Goal: Contribute content: Contribute content

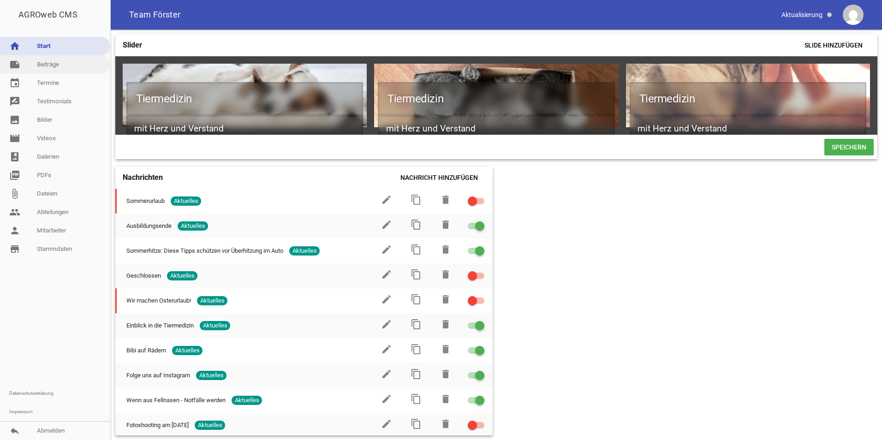
click at [50, 69] on link "note Beiträge" at bounding box center [55, 64] width 110 height 18
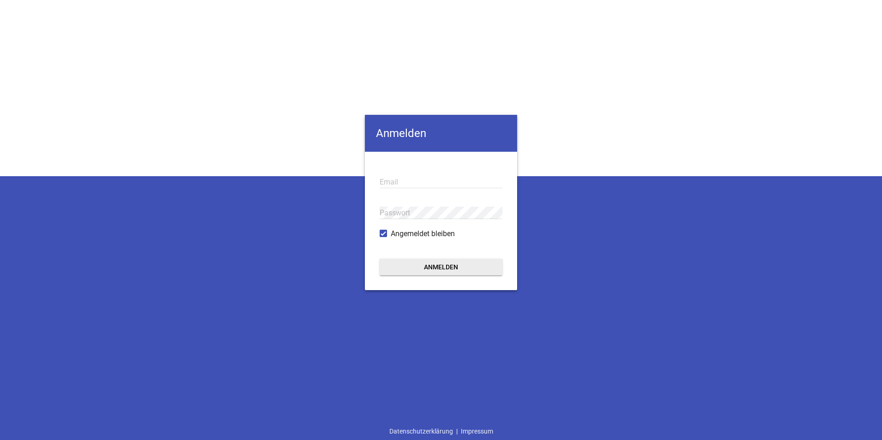
type input "[EMAIL_ADDRESS][DOMAIN_NAME]"
click at [444, 272] on button "Anmelden" at bounding box center [440, 267] width 123 height 17
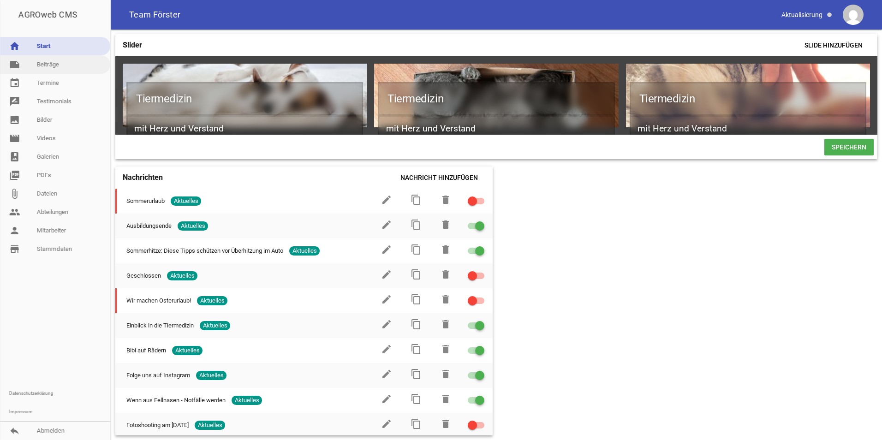
click at [52, 67] on link "note Beiträge" at bounding box center [55, 64] width 110 height 18
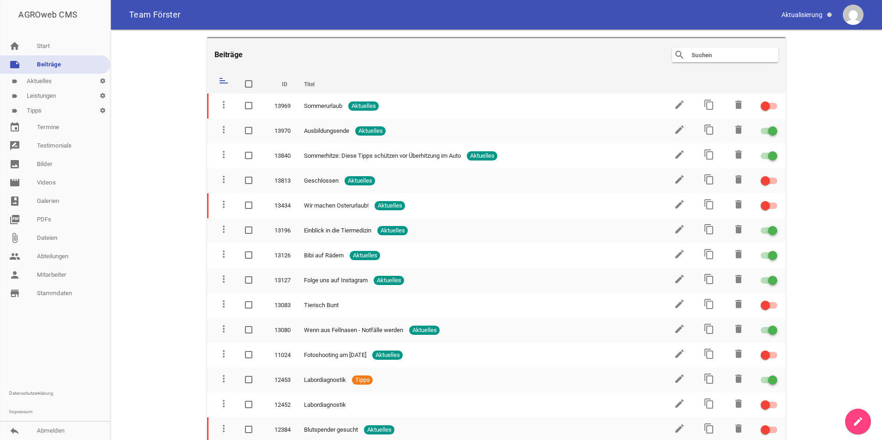
click at [857, 421] on icon "create" at bounding box center [857, 421] width 11 height 11
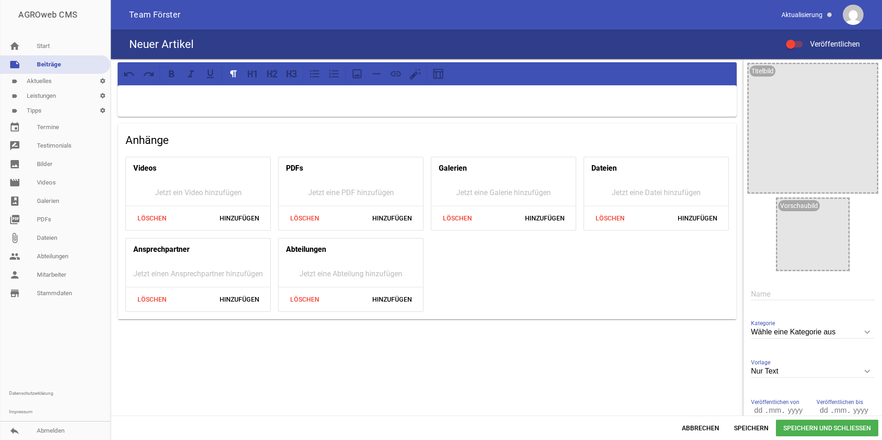
click at [800, 335] on input "Wähle eine Kategorie aus" at bounding box center [813, 332] width 124 height 12
click at [778, 374] on li "Aktuelles" at bounding box center [813, 375] width 124 height 22
type input "Aktuelles"
click at [772, 293] on input "text" at bounding box center [813, 294] width 124 height 12
click at [785, 294] on input "text" at bounding box center [813, 294] width 124 height 12
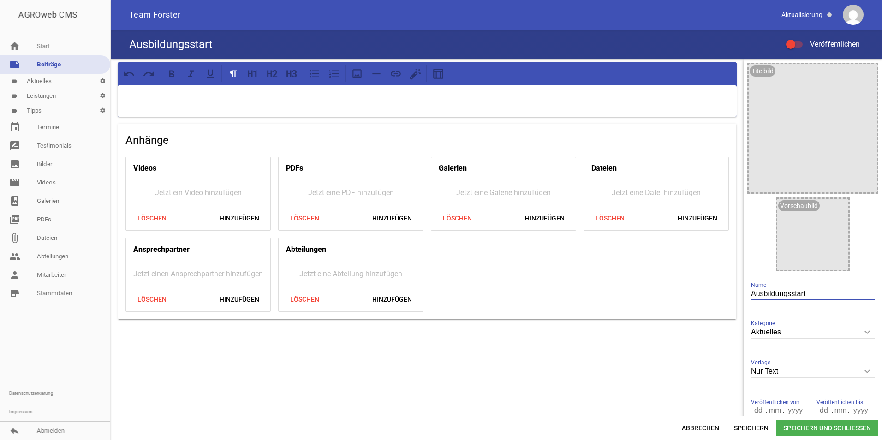
type input "Ausbildungsstart"
click at [213, 101] on p at bounding box center [427, 97] width 606 height 11
click at [252, 103] on div "Am [DATE] haben wir ein neues Gesicht" at bounding box center [427, 100] width 619 height 31
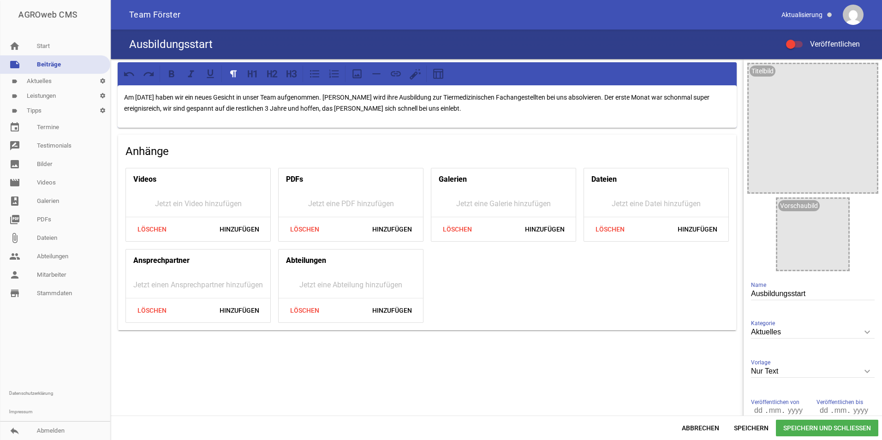
click at [442, 110] on p "Am [DATE] haben wir ein neues Gesicht in unser Team aufgenommen. [PERSON_NAME] …" at bounding box center [427, 103] width 606 height 22
click at [338, 95] on p "Am [DATE] haben wir ein neues Gesicht in unser Team aufgenommen. [PERSON_NAME] …" at bounding box center [427, 103] width 606 height 22
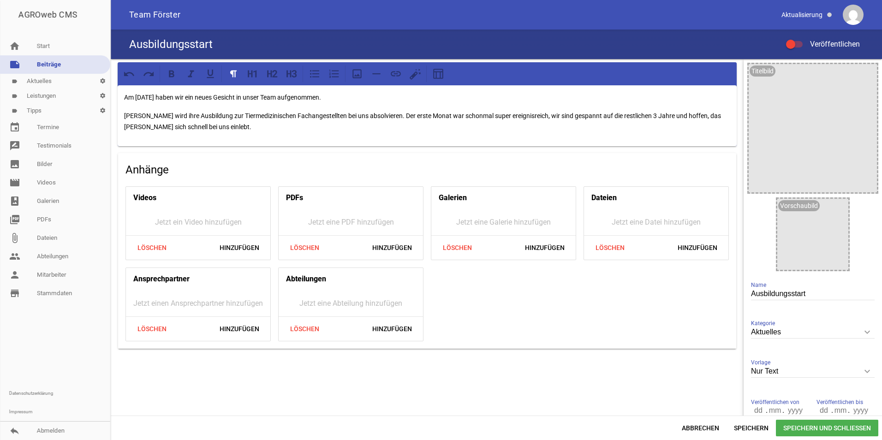
click at [401, 117] on p "[PERSON_NAME] wird ihre Ausbildung zur Tiermedizinischen Fachangestellten bei u…" at bounding box center [427, 121] width 606 height 22
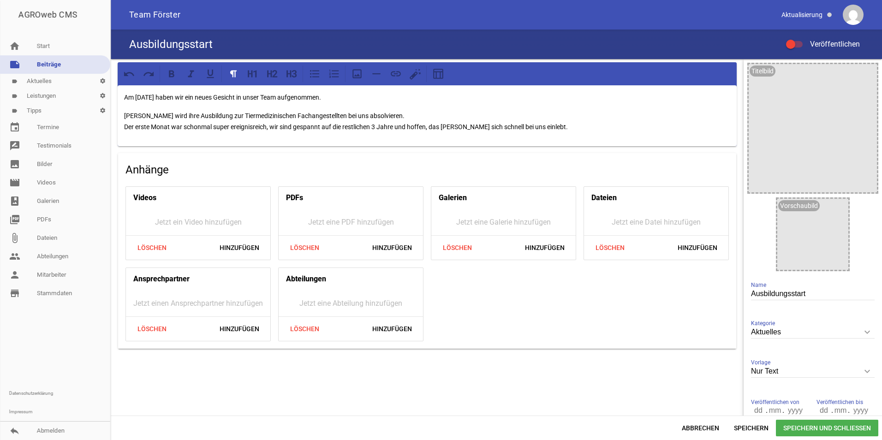
click at [570, 129] on p "[PERSON_NAME] wird ihre Ausbildung zur Tiermedizinischen Fachangestellten bei u…" at bounding box center [427, 121] width 606 height 22
click at [803, 222] on div at bounding box center [812, 234] width 71 height 71
click at [834, 208] on icon "image" at bounding box center [838, 208] width 15 height 15
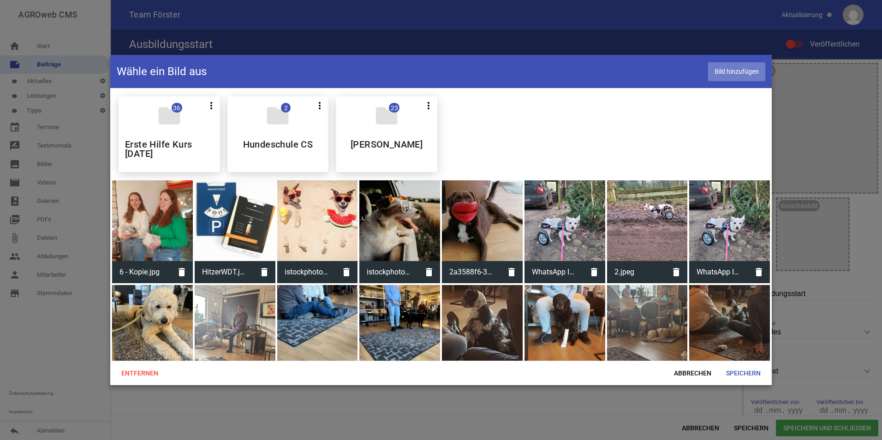
click at [743, 73] on span "Bild hinzufügen" at bounding box center [736, 71] width 57 height 19
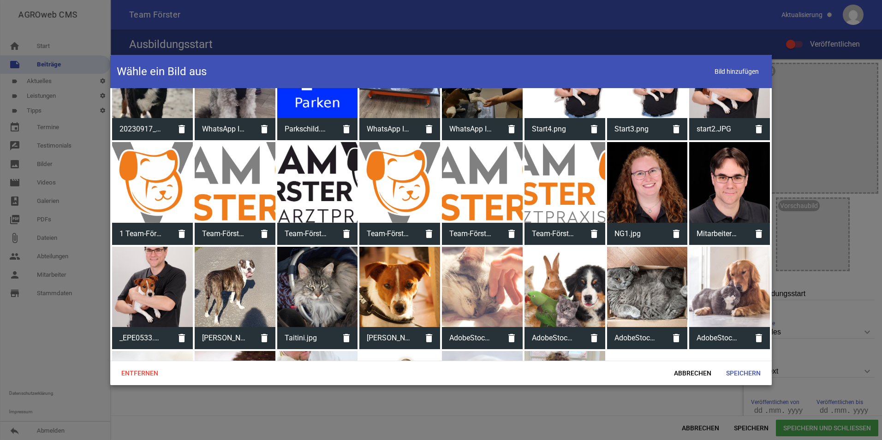
scroll to position [1172, 0]
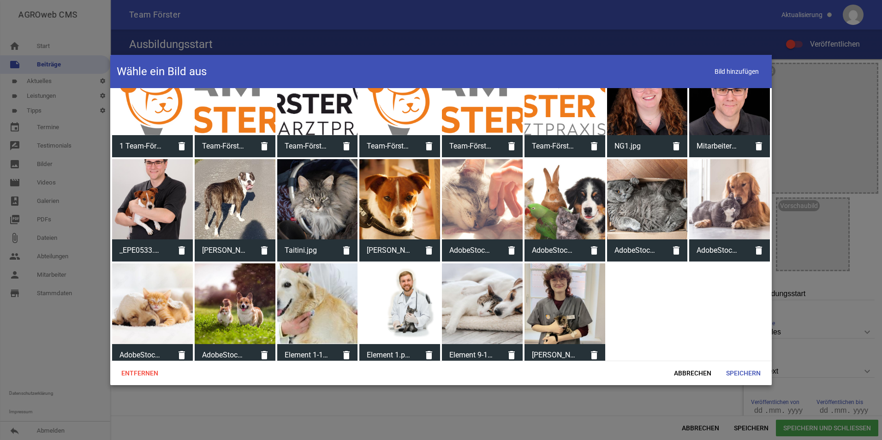
click at [555, 285] on div at bounding box center [564, 303] width 81 height 81
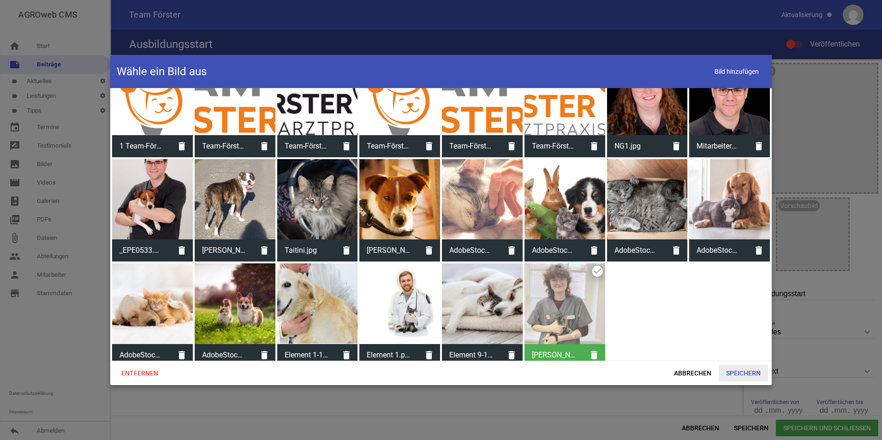
click at [759, 374] on span "Speichern" at bounding box center [742, 373] width 49 height 17
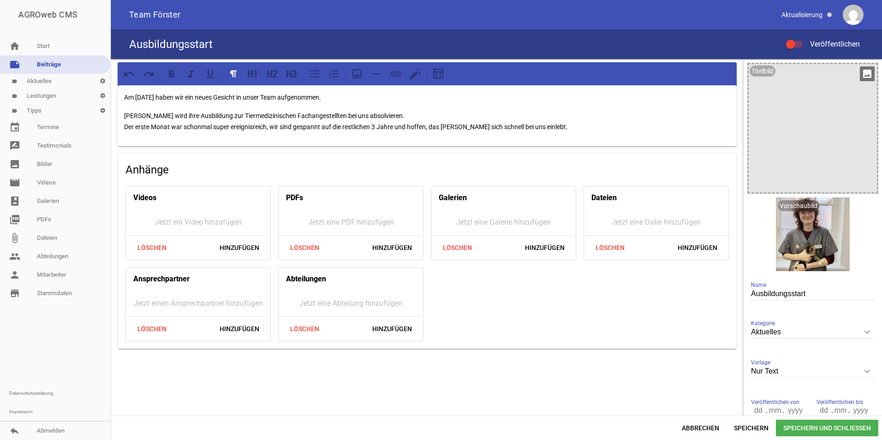
click at [808, 137] on div at bounding box center [812, 128] width 128 height 128
click at [863, 73] on icon "image" at bounding box center [866, 73] width 15 height 15
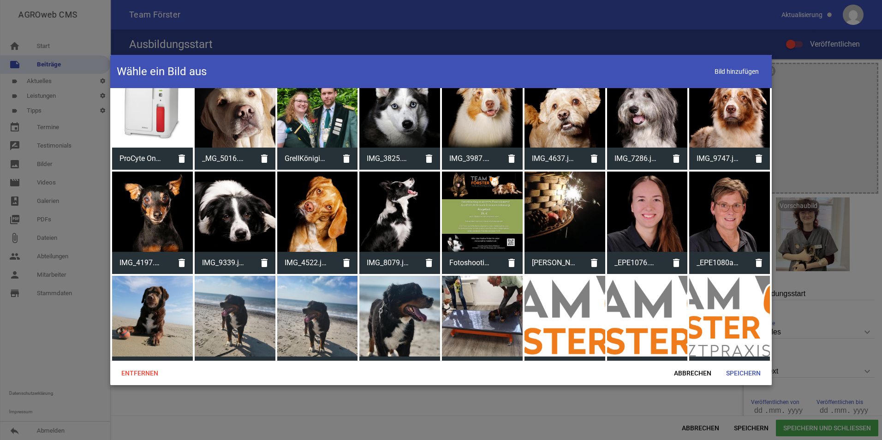
scroll to position [46, 0]
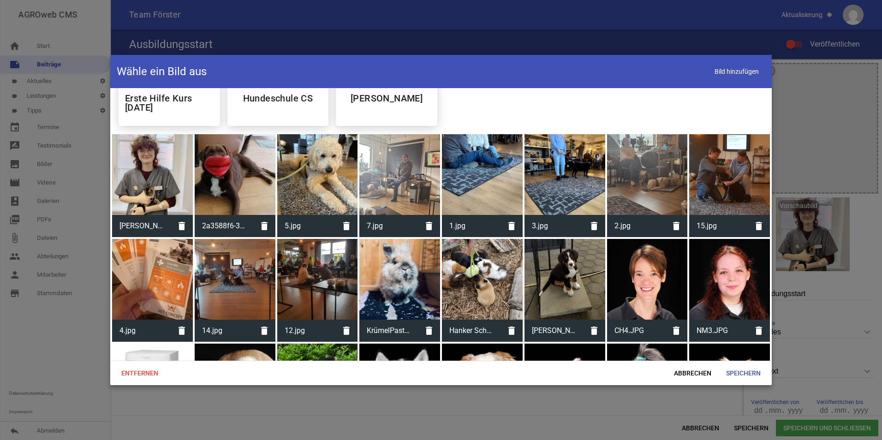
click at [161, 176] on div at bounding box center [152, 174] width 81 height 81
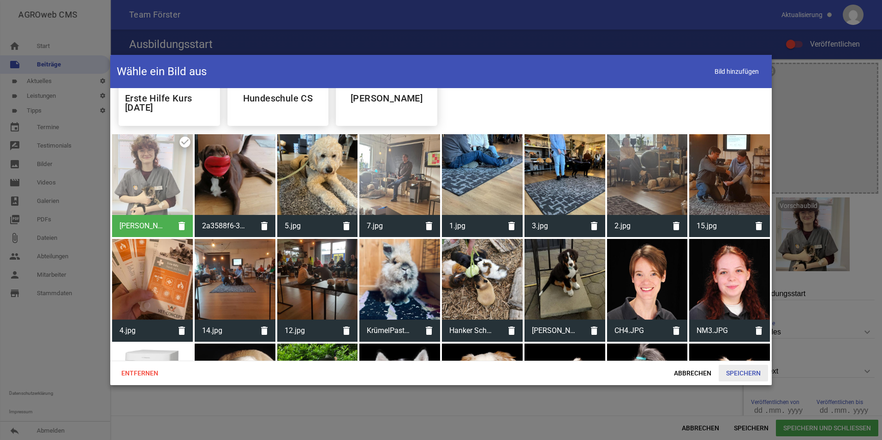
click at [756, 376] on span "Speichern" at bounding box center [742, 373] width 49 height 17
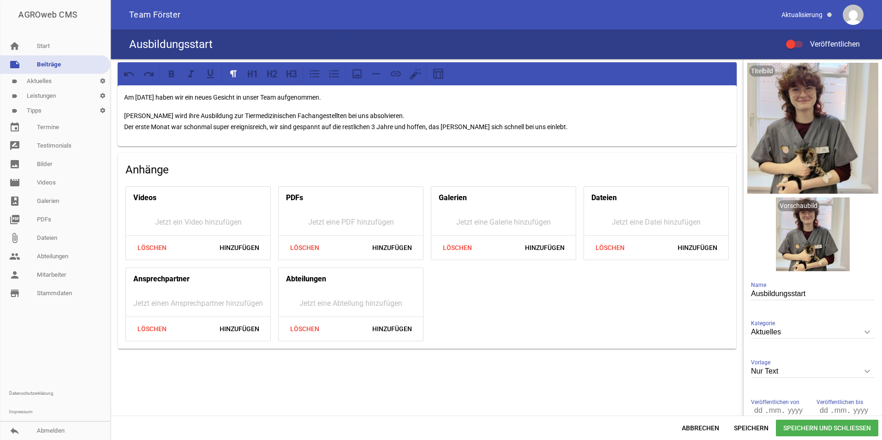
click at [261, 105] on div "Am [DATE] haben wir ein neues Gesicht in unser Team aufgenommen. [PERSON_NAME] …" at bounding box center [427, 115] width 619 height 61
click at [349, 105] on div "Am [DATE] haben wir ein neues Gesicht in unser Team aufgenommen. [PERSON_NAME] …" at bounding box center [427, 115] width 619 height 61
click at [345, 99] on p "Am [DATE] haben wir ein neues Gesicht in unser Team aufgenommen." at bounding box center [427, 97] width 606 height 11
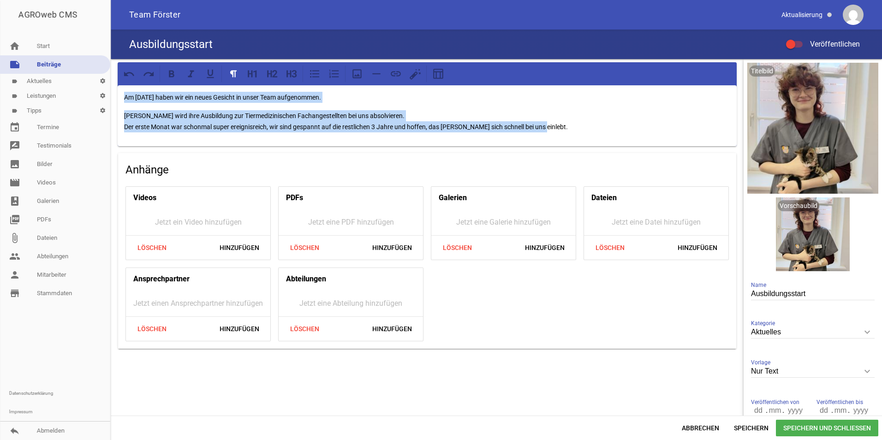
drag, startPoint x: 552, startPoint y: 122, endPoint x: 123, endPoint y: 97, distance: 430.5
click at [123, 97] on div "Am [DATE] haben wir ein neues Gesicht in unser Team aufgenommen. [PERSON_NAME] …" at bounding box center [427, 115] width 619 height 61
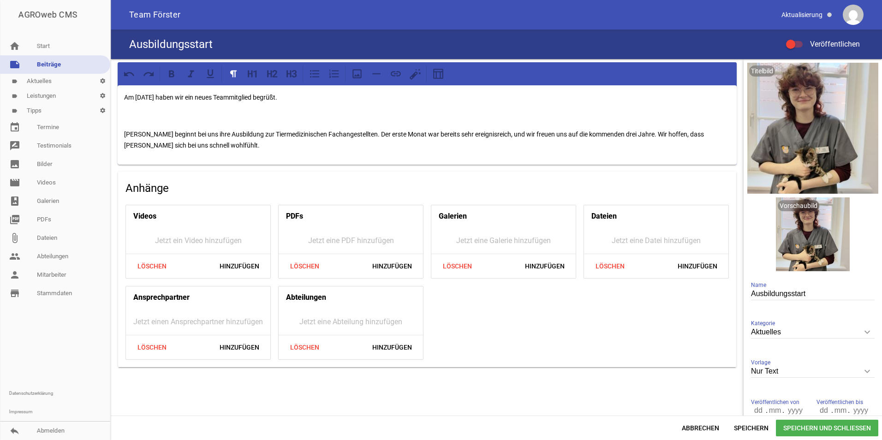
click at [201, 110] on div "Am [DATE] haben wir ein neues Teammitglied begrüßt. [PERSON_NAME] beginnt bei u…" at bounding box center [427, 124] width 619 height 79
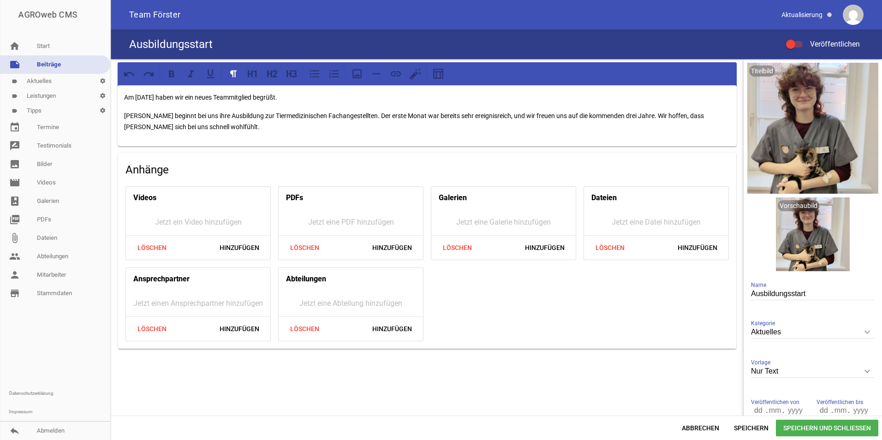
click at [377, 113] on p "[PERSON_NAME] beginnt bei uns ihre Ausbildung zur Tiermedizinischen Fachangeste…" at bounding box center [427, 121] width 606 height 22
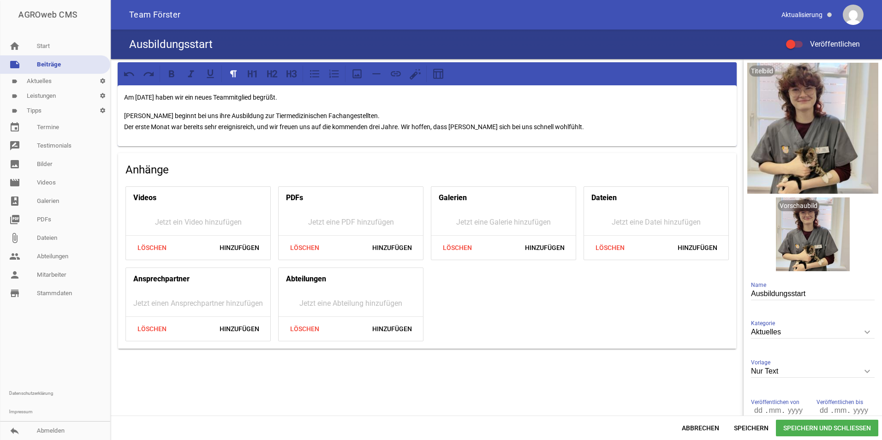
click at [404, 125] on p "[PERSON_NAME] beginnt bei uns ihre Ausbildung zur Tiermedizinischen Fachangeste…" at bounding box center [427, 121] width 606 height 22
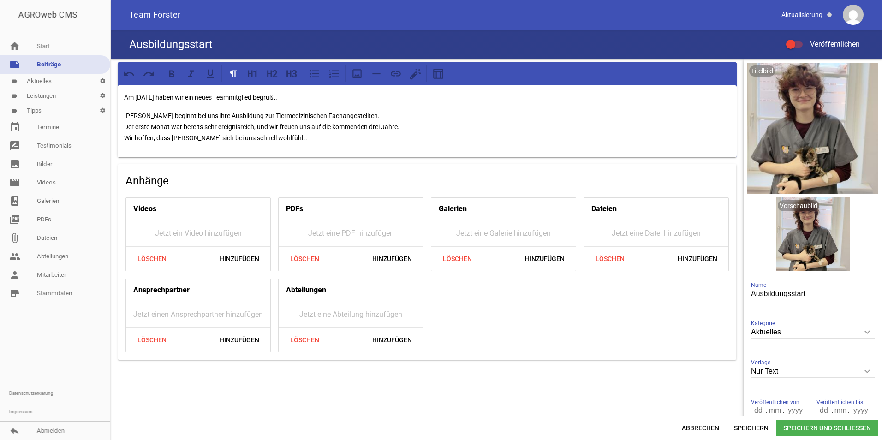
click at [423, 144] on div "Am [DATE] haben wir ein neues Teammitglied begrüßt. [PERSON_NAME] beginnt bei u…" at bounding box center [427, 121] width 619 height 72
click at [795, 428] on span "Speichern und Schließen" at bounding box center [827, 428] width 102 height 17
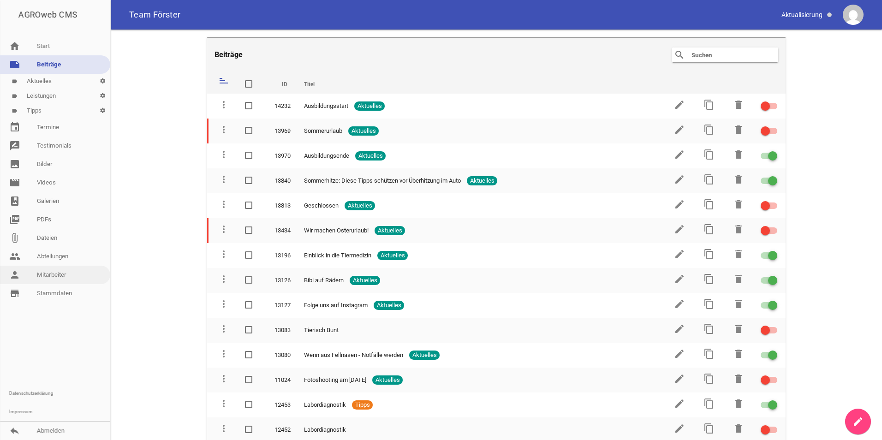
click at [51, 276] on link "person Mitarbeiter" at bounding box center [55, 275] width 110 height 18
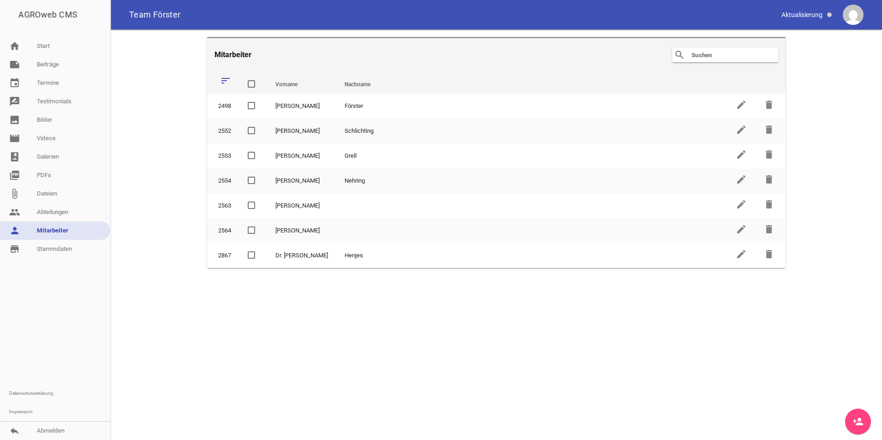
click at [851, 419] on link "person_add" at bounding box center [858, 422] width 26 height 26
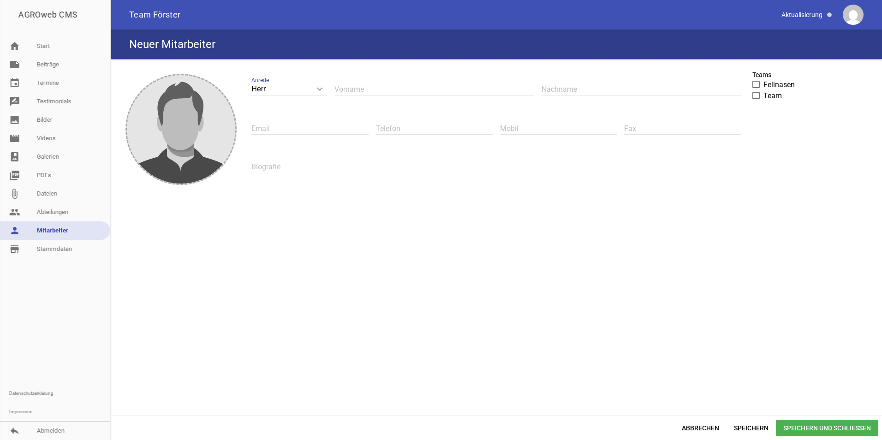
click at [280, 88] on input "Herr" at bounding box center [289, 89] width 76 height 12
click at [278, 125] on li "Frau" at bounding box center [289, 132] width 76 height 22
type input "Frau"
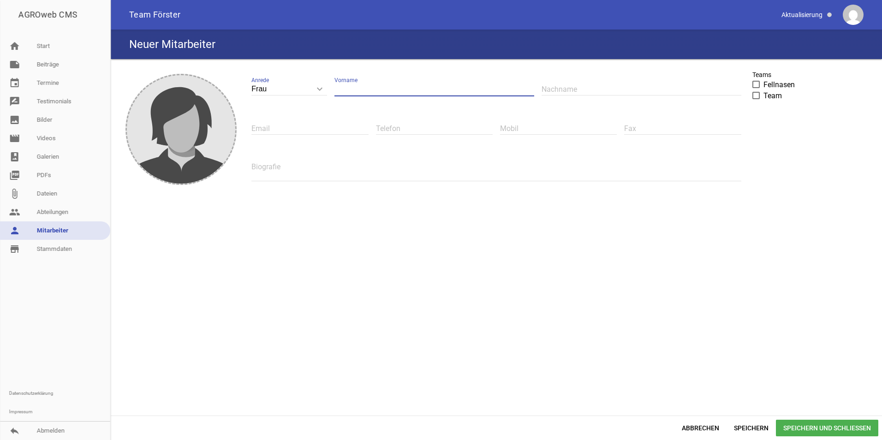
click at [348, 88] on input "text" at bounding box center [434, 89] width 200 height 12
type input "[PERSON_NAME]"
click at [614, 94] on input "text" at bounding box center [641, 89] width 200 height 12
type input "Wintjen"
click at [759, 95] on span at bounding box center [755, 95] width 7 height 7
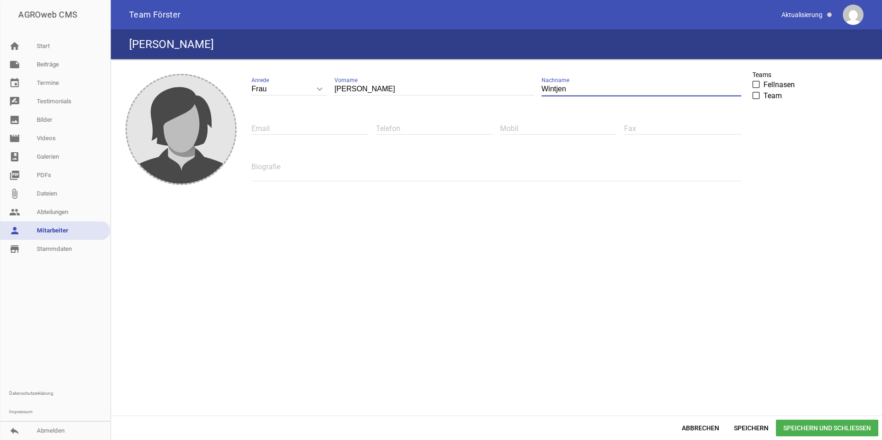
click at [763, 90] on input "Team" at bounding box center [763, 90] width 0 height 0
click at [289, 184] on div "Biografie" at bounding box center [495, 170] width 489 height 39
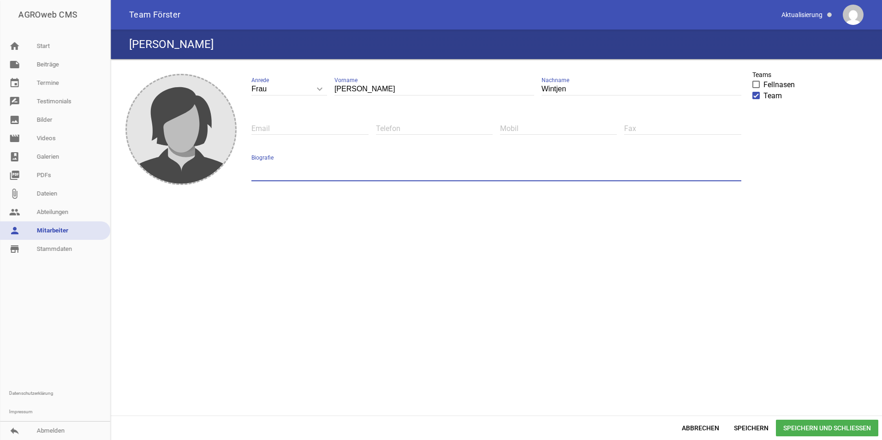
click at [283, 163] on textarea at bounding box center [495, 170] width 489 height 21
type textarea "Auszubildende zur Tiermedizinischen Fachangestellten"
click at [528, 225] on div "image Frau keyboard_arrow_down Anrede Herr Frau [PERSON_NAME] Vorname [PERSON_N…" at bounding box center [496, 237] width 764 height 349
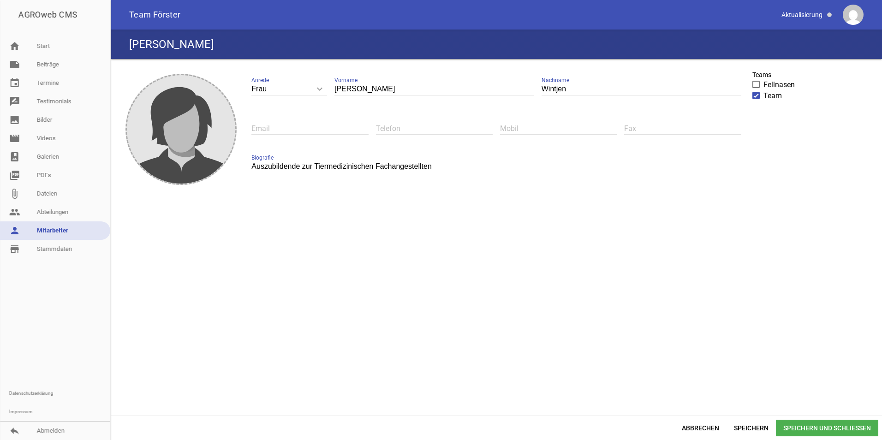
click at [794, 425] on span "Speichern und Schließen" at bounding box center [827, 428] width 102 height 17
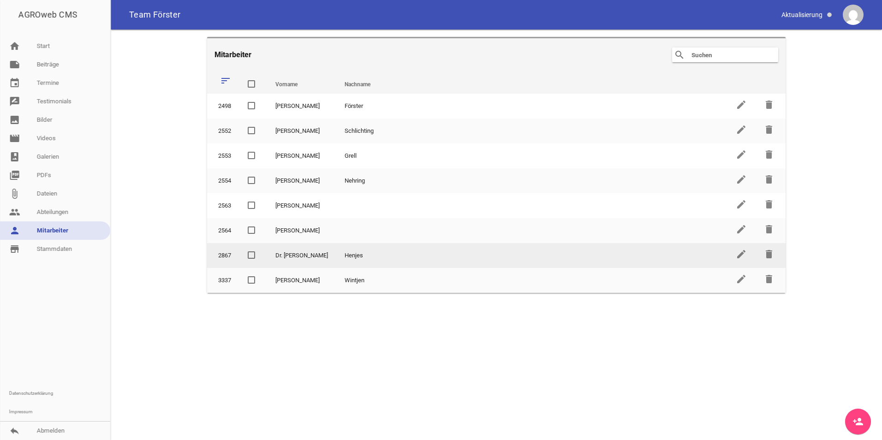
drag, startPoint x: 223, startPoint y: 283, endPoint x: 222, endPoint y: 251, distance: 31.8
click at [222, 251] on tbody "2498 [PERSON_NAME] edit delete 2552 [PERSON_NAME] edit delete 2553 [PERSON_NAME…" at bounding box center [496, 193] width 578 height 199
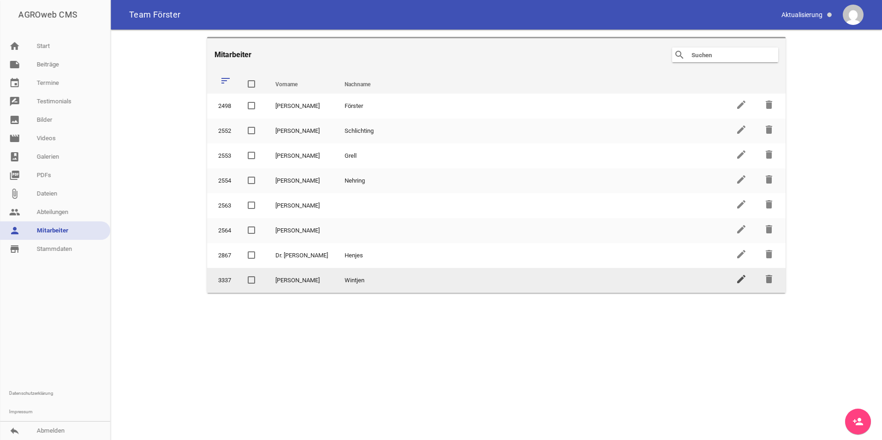
click at [739, 279] on icon "edit" at bounding box center [740, 278] width 11 height 11
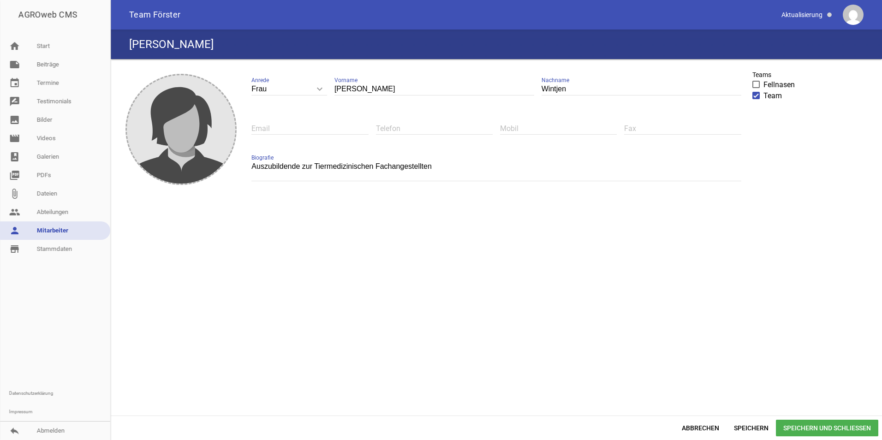
click at [756, 98] on span at bounding box center [756, 96] width 6 height 6
click at [763, 90] on input "Team" at bounding box center [763, 90] width 0 height 0
click at [806, 426] on span "Speichern und Schließen" at bounding box center [827, 428] width 102 height 17
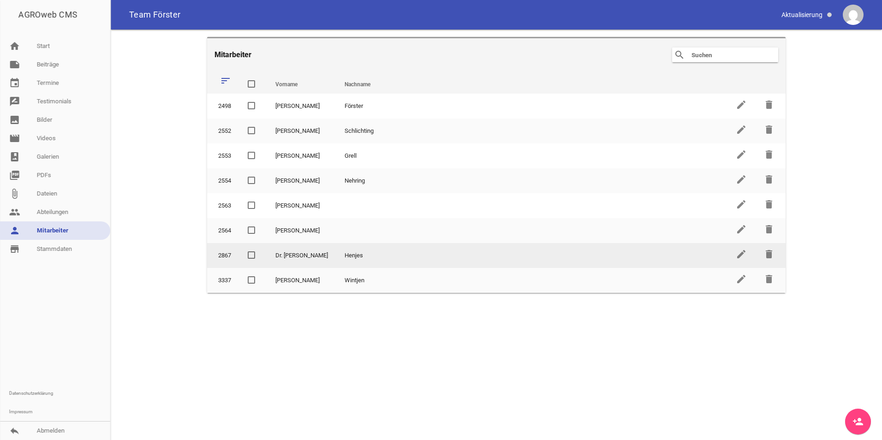
drag, startPoint x: 270, startPoint y: 282, endPoint x: 274, endPoint y: 256, distance: 26.1
click at [274, 256] on tbody "2498 [PERSON_NAME] edit delete 2552 [PERSON_NAME] edit delete 2553 [PERSON_NAME…" at bounding box center [496, 193] width 578 height 199
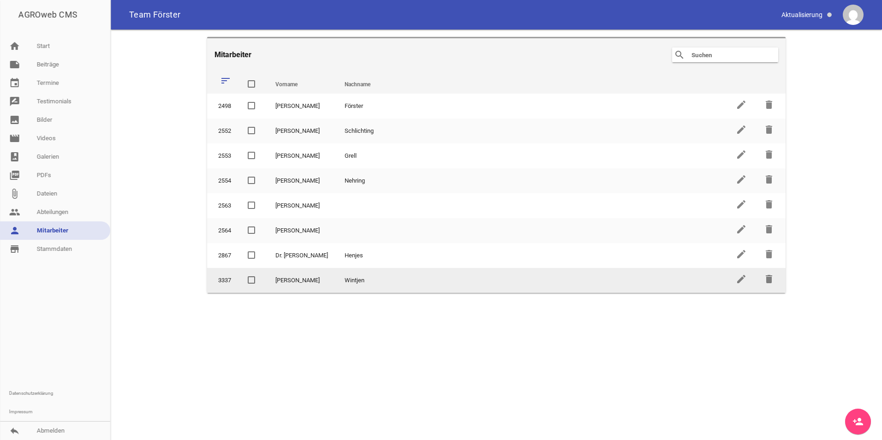
click at [252, 278] on span at bounding box center [252, 280] width 6 height 6
click at [259, 275] on input "checkbox" at bounding box center [259, 275] width 0 height 0
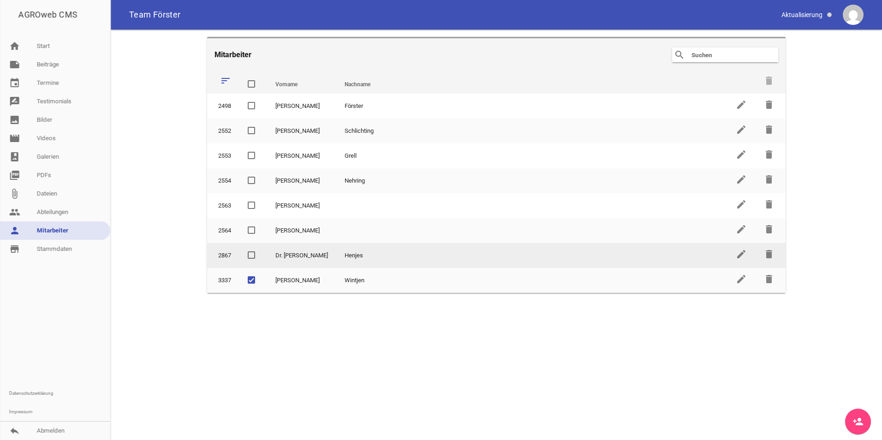
drag, startPoint x: 248, startPoint y: 278, endPoint x: 252, endPoint y: 252, distance: 26.7
click at [252, 252] on tbody "2498 [PERSON_NAME] edit delete 2552 [PERSON_NAME] edit delete 2553 [PERSON_NAME…" at bounding box center [496, 193] width 578 height 199
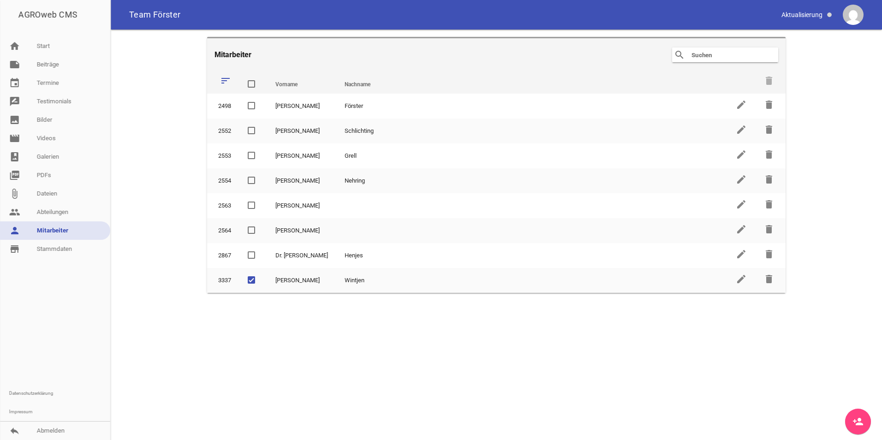
click at [507, 310] on main "Mitarbeiter search clear sort Vorname Nachname delete 2498 [PERSON_NAME] edit d…" at bounding box center [496, 235] width 771 height 410
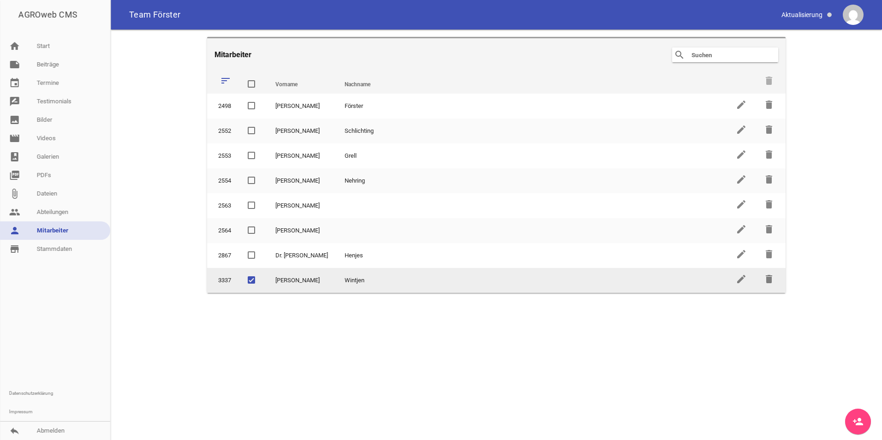
click at [247, 278] on td at bounding box center [253, 280] width 28 height 25
click at [252, 280] on span at bounding box center [252, 280] width 6 height 6
click at [259, 275] on input "checkbox" at bounding box center [259, 275] width 0 height 0
click at [336, 284] on td "Wintjen" at bounding box center [531, 280] width 391 height 25
click at [346, 284] on td "Wintjen" at bounding box center [531, 280] width 391 height 25
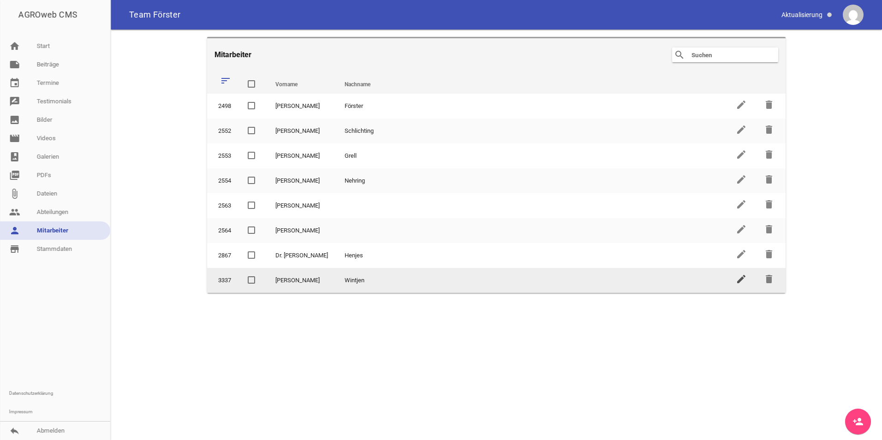
click at [742, 281] on icon "edit" at bounding box center [740, 278] width 11 height 11
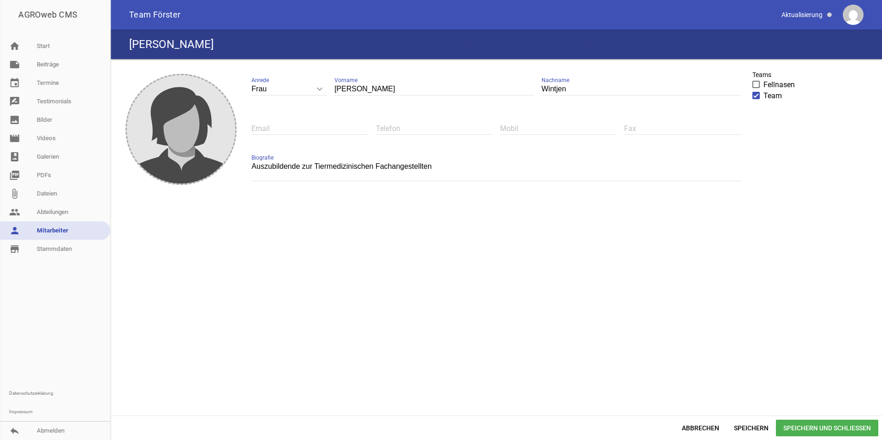
click at [757, 97] on span at bounding box center [756, 96] width 6 height 6
click at [763, 90] on input "Team" at bounding box center [763, 90] width 0 height 0
click at [755, 84] on span at bounding box center [756, 85] width 6 height 6
click at [763, 79] on input "Fellnasen" at bounding box center [763, 79] width 0 height 0
click at [794, 427] on span "Speichern und Schließen" at bounding box center [827, 428] width 102 height 17
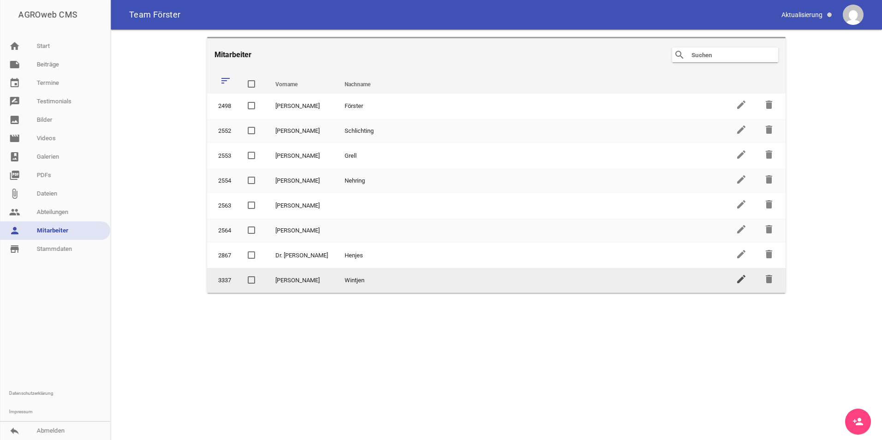
click at [740, 278] on icon "edit" at bounding box center [740, 278] width 11 height 11
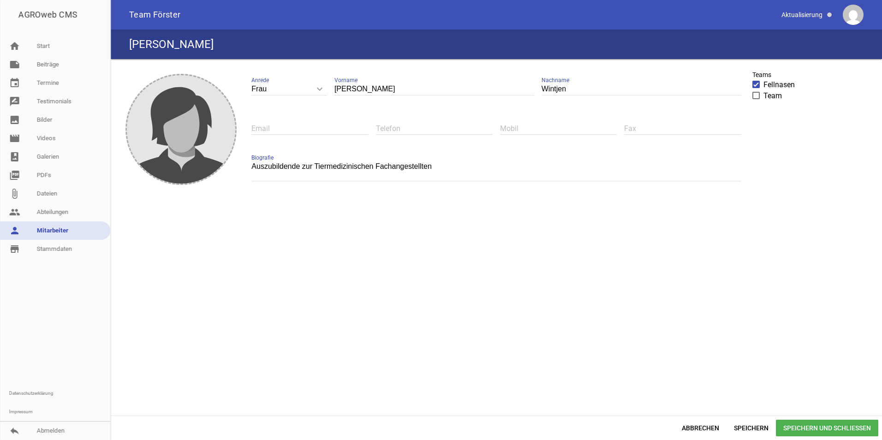
click at [757, 86] on span at bounding box center [756, 85] width 6 height 6
click at [763, 79] on input "Fellnasen" at bounding box center [763, 79] width 0 height 0
click at [757, 86] on span at bounding box center [756, 85] width 6 height 6
click at [763, 79] on input "Fellnasen" at bounding box center [763, 79] width 0 height 0
click at [757, 86] on span at bounding box center [756, 85] width 6 height 6
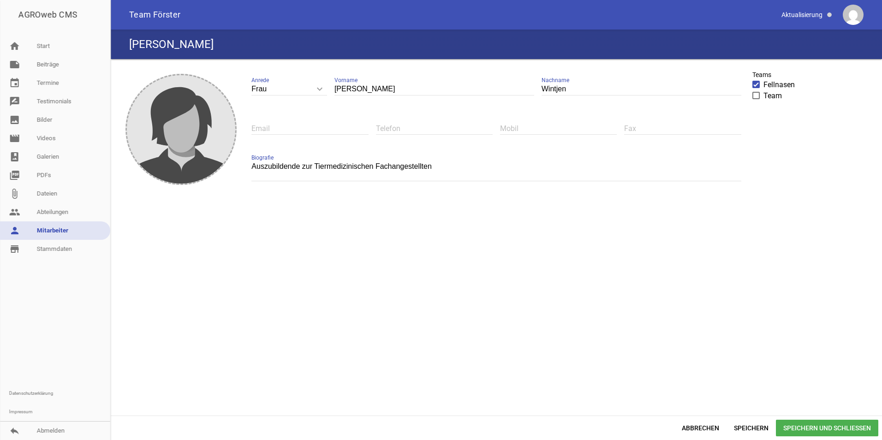
click at [763, 79] on input "Fellnasen" at bounding box center [763, 79] width 0 height 0
click at [799, 426] on span "Speichern und Schließen" at bounding box center [827, 428] width 102 height 17
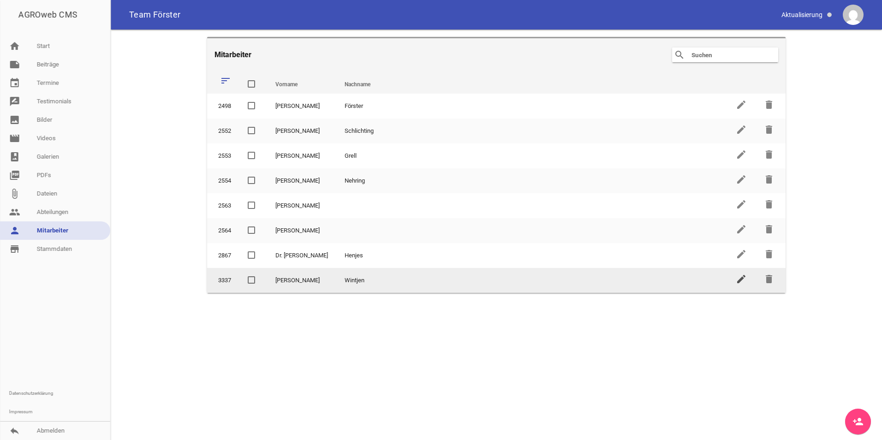
click at [746, 281] on icon "edit" at bounding box center [740, 278] width 11 height 11
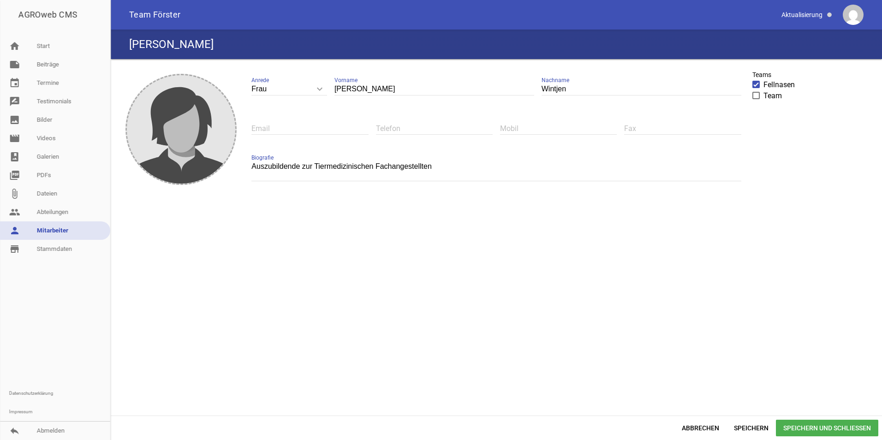
click at [753, 95] on span at bounding box center [756, 96] width 6 height 6
click at [763, 90] on input "Team" at bounding box center [763, 90] width 0 height 0
click at [755, 82] on span at bounding box center [756, 85] width 6 height 6
click at [763, 79] on input "Fellnasen" at bounding box center [763, 79] width 0 height 0
click at [801, 426] on span "Speichern und Schließen" at bounding box center [827, 428] width 102 height 17
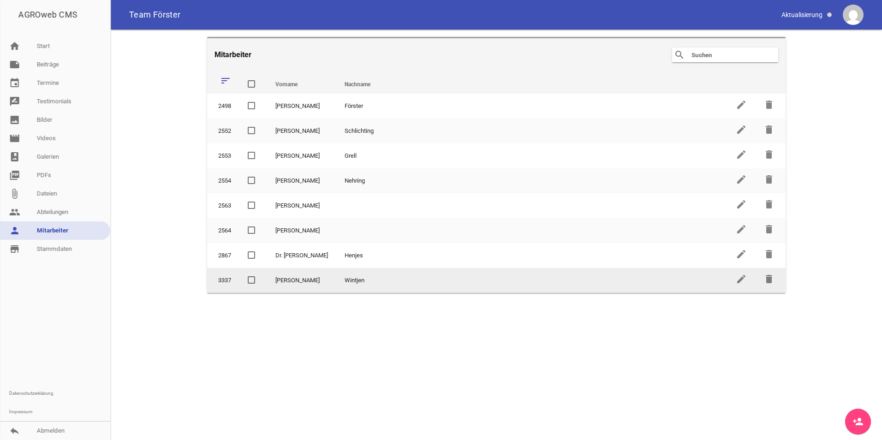
click at [336, 285] on td "Wintjen" at bounding box center [531, 280] width 391 height 25
click at [336, 279] on td "Wintjen" at bounding box center [531, 280] width 391 height 25
click at [743, 278] on icon "edit" at bounding box center [740, 278] width 11 height 11
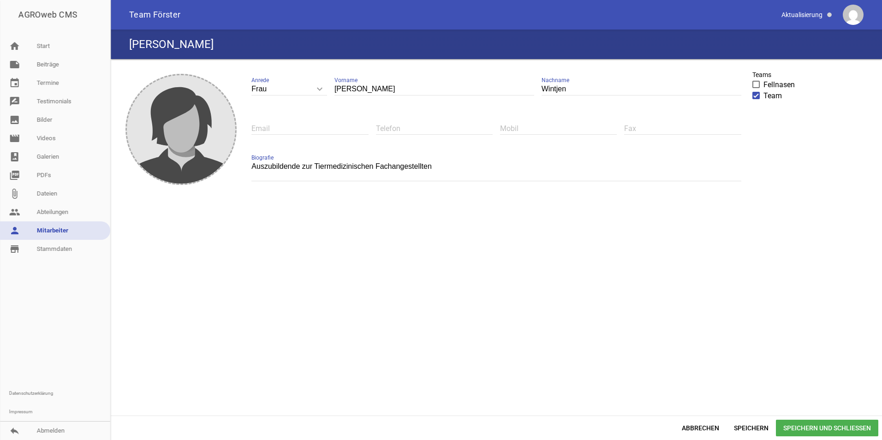
click at [805, 430] on span "Speichern und Schließen" at bounding box center [827, 428] width 102 height 17
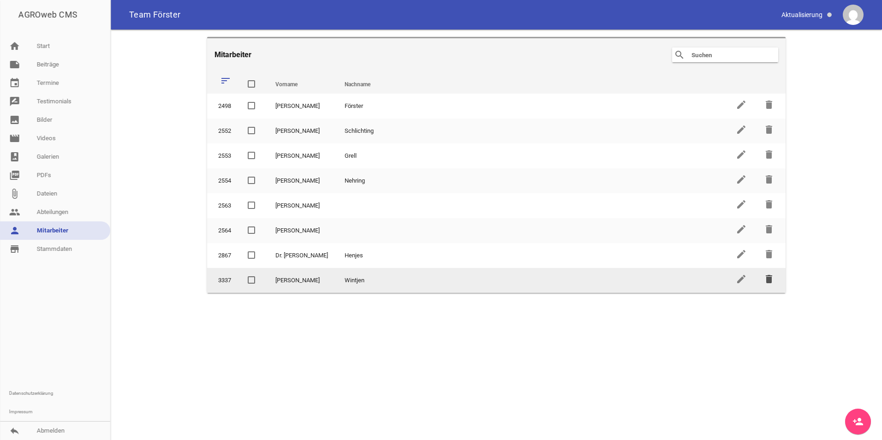
click at [771, 282] on icon "delete" at bounding box center [768, 278] width 11 height 11
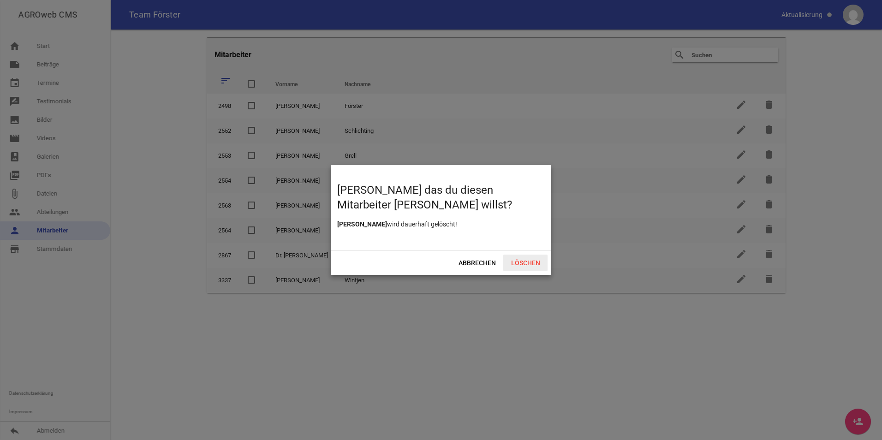
click at [533, 263] on span "Löschen" at bounding box center [525, 263] width 44 height 17
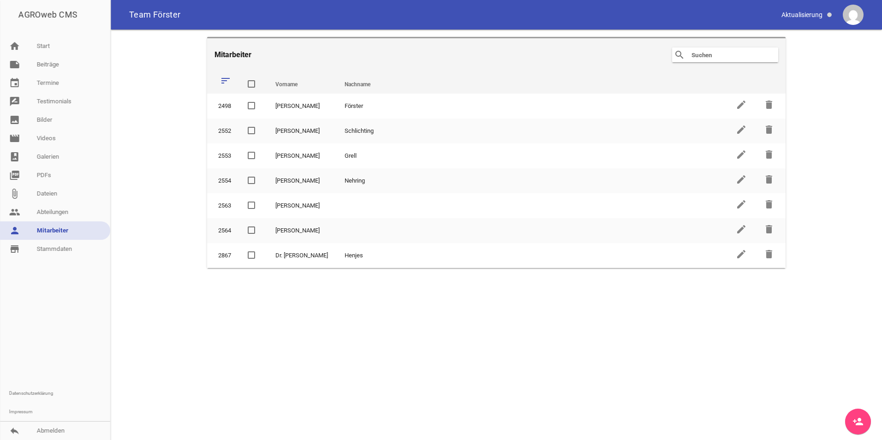
click at [225, 79] on icon "sort" at bounding box center [225, 80] width 11 height 11
click at [858, 416] on icon "person_add" at bounding box center [857, 421] width 11 height 11
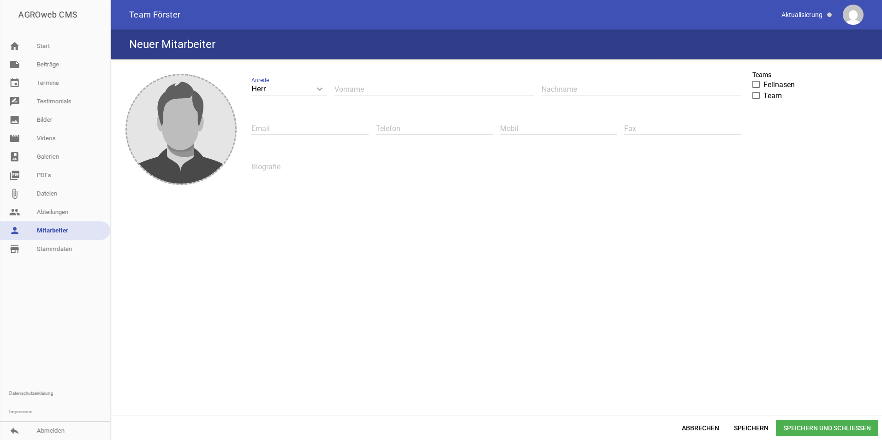
click at [296, 83] on div "Herr keyboard_arrow_down Anrede Herr Frau" at bounding box center [289, 90] width 76 height 32
click at [299, 84] on input "Herr" at bounding box center [289, 89] width 76 height 12
click at [301, 125] on li "Frau" at bounding box center [289, 132] width 76 height 22
type input "Frau"
click at [382, 75] on div "Vorname" at bounding box center [434, 90] width 200 height 32
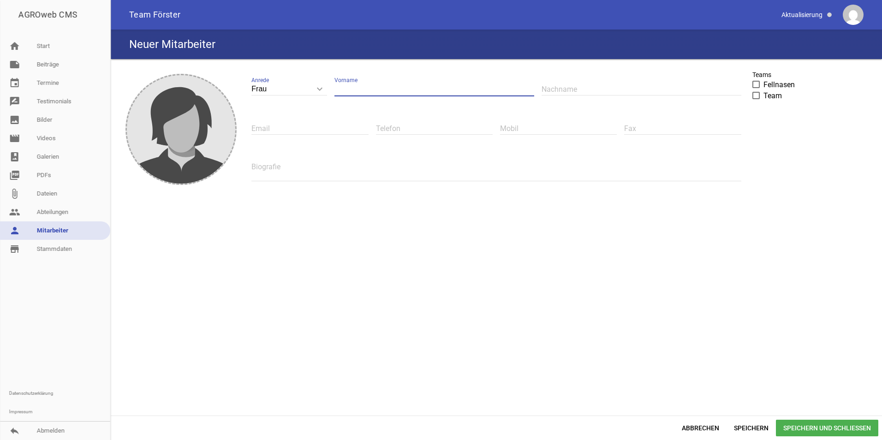
click at [382, 85] on input "text" at bounding box center [434, 89] width 200 height 12
type input "#"
type input "[PERSON_NAME]"
type input "Wintjen"
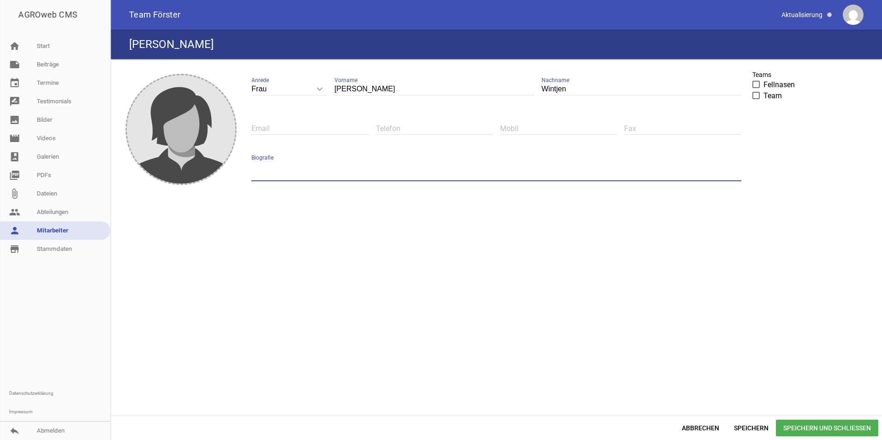
click at [285, 166] on textarea at bounding box center [495, 170] width 489 height 21
click at [249, 164] on div "Frau keyboard_arrow_down Anrede Herr Frau [PERSON_NAME] [PERSON_NAME] Nachname …" at bounding box center [496, 131] width 504 height 131
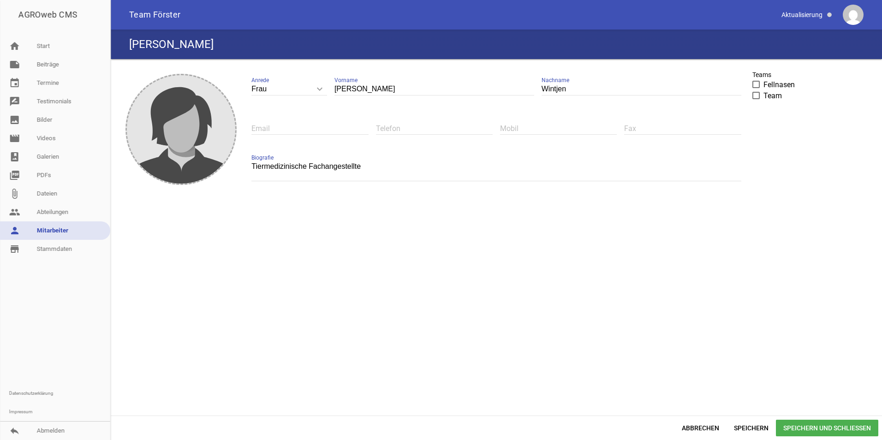
click at [250, 168] on div "Frau keyboard_arrow_down Anrede Herr Frau [PERSON_NAME] [PERSON_NAME] Nachname …" at bounding box center [496, 131] width 504 height 131
click at [250, 167] on div "Frau keyboard_arrow_down Anrede Herr Frau [PERSON_NAME] [PERSON_NAME] Nachname …" at bounding box center [496, 131] width 504 height 131
click at [254, 168] on textarea "Tiermedizinische Fachangestellte" at bounding box center [495, 170] width 489 height 21
type textarea "Auszubildende zur Tiermedizinische Fachangestellte"
click at [531, 268] on div "image Frau keyboard_arrow_down Anrede Herr Frau [PERSON_NAME] Vorname [PERSON_N…" at bounding box center [496, 237] width 764 height 349
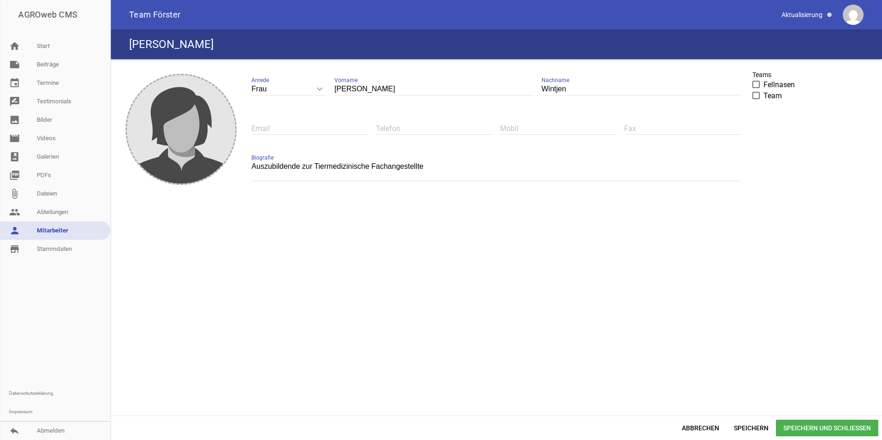
click at [820, 425] on span "Speichern und Schließen" at bounding box center [827, 428] width 102 height 17
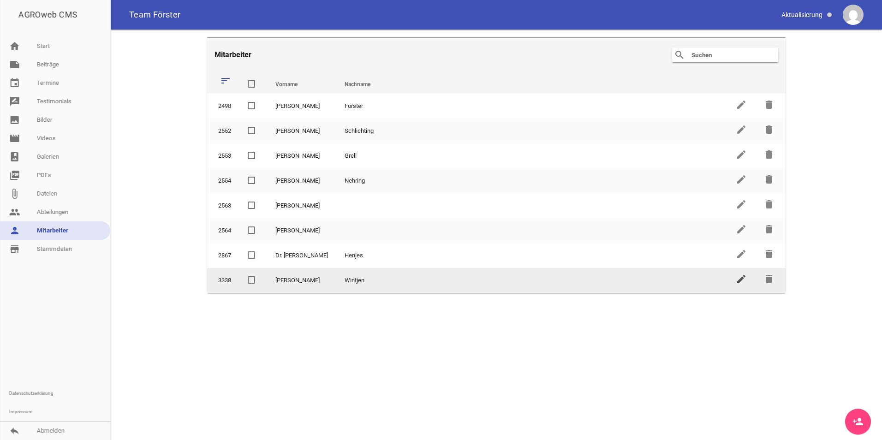
click at [746, 276] on icon "edit" at bounding box center [740, 278] width 11 height 11
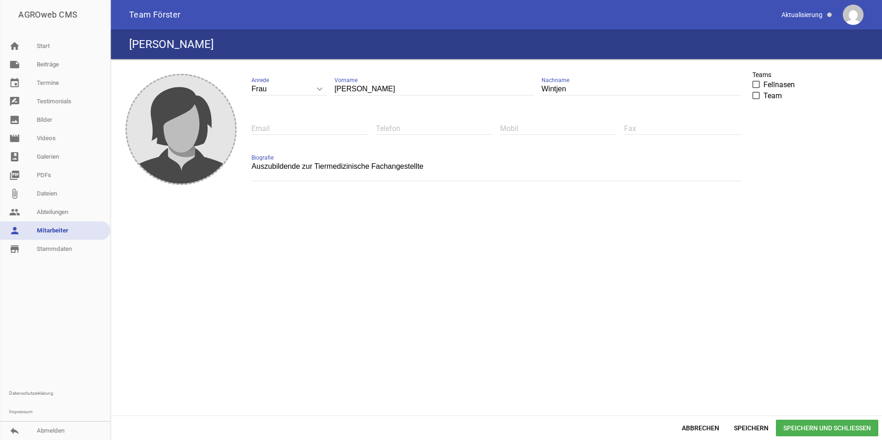
click at [754, 94] on span at bounding box center [756, 96] width 6 height 6
click at [763, 90] on input "Team" at bounding box center [763, 90] width 0 height 0
click at [808, 424] on span "Speichern und Schließen" at bounding box center [827, 428] width 102 height 17
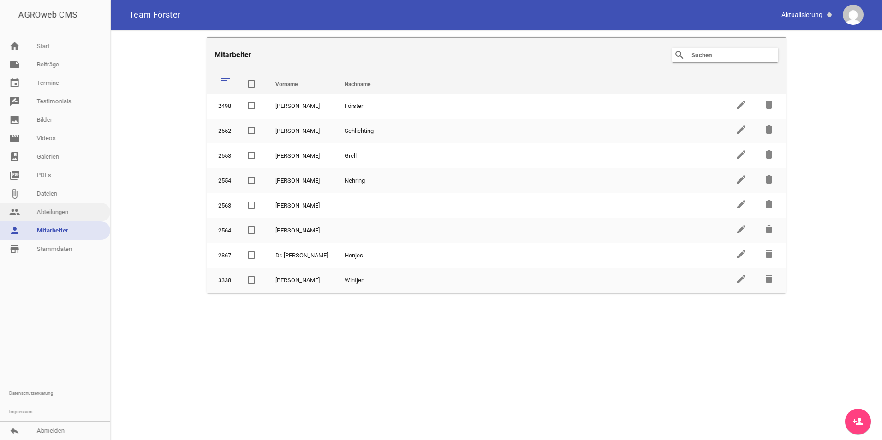
click at [69, 211] on link "people Abteilungen" at bounding box center [55, 212] width 110 height 18
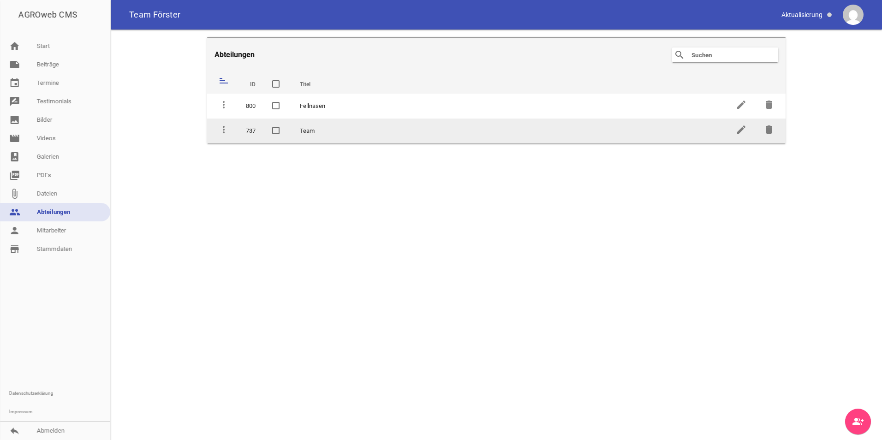
click at [334, 130] on td "Team" at bounding box center [509, 130] width 436 height 25
click at [304, 129] on td "Team" at bounding box center [509, 130] width 436 height 25
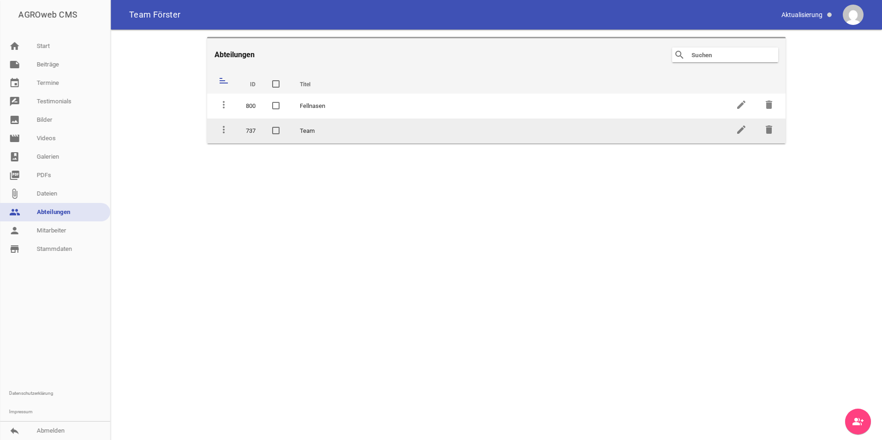
click at [272, 132] on td at bounding box center [278, 130] width 28 height 25
click at [277, 130] on span at bounding box center [276, 131] width 6 height 6
click at [283, 125] on input "checkbox" at bounding box center [283, 125] width 0 height 0
click at [277, 130] on span at bounding box center [276, 131] width 6 height 6
click at [283, 125] on input "checkbox" at bounding box center [283, 125] width 0 height 0
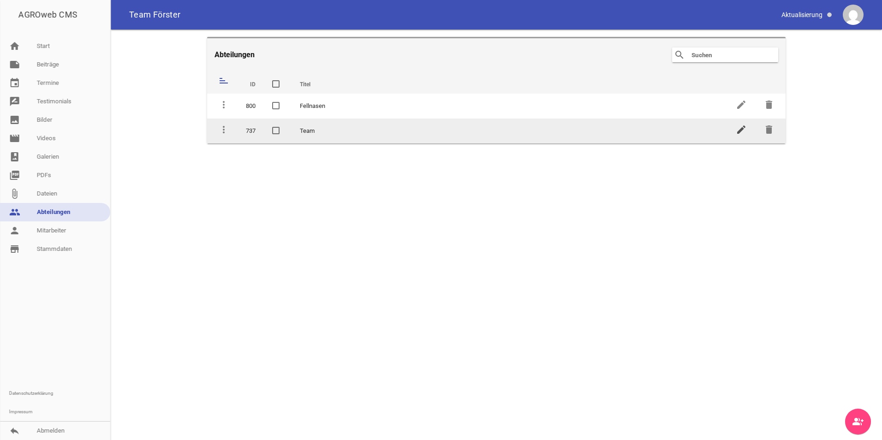
click at [744, 126] on icon "edit" at bounding box center [740, 129] width 11 height 11
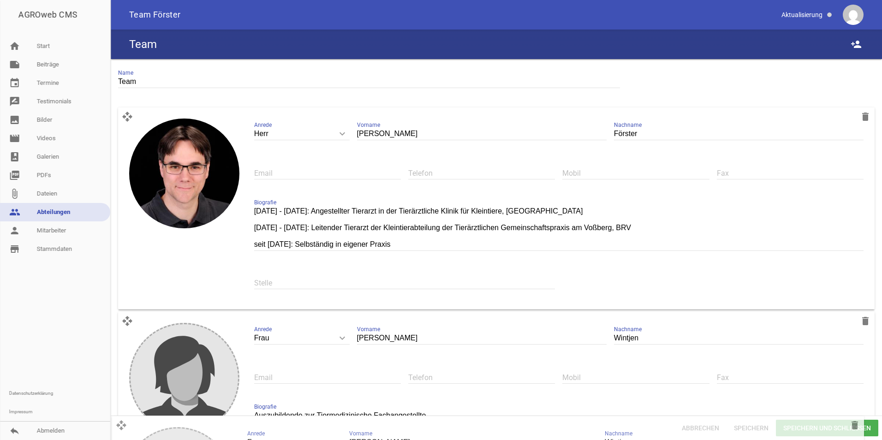
scroll to position [9, 0]
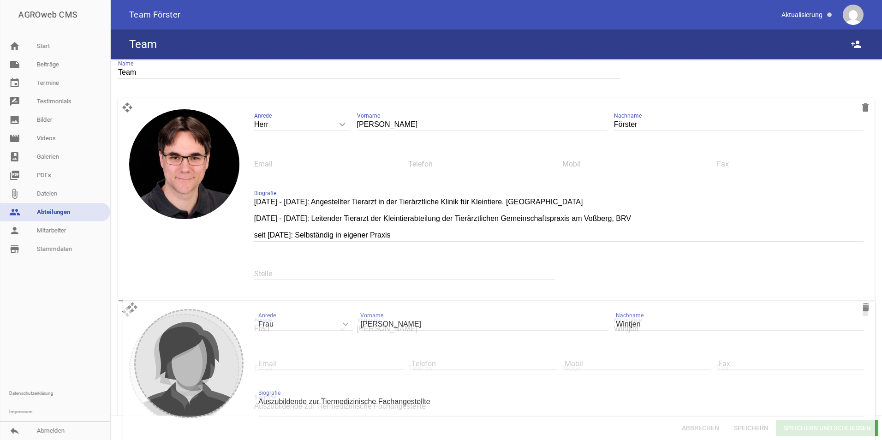
drag, startPoint x: 130, startPoint y: 123, endPoint x: 136, endPoint y: 311, distance: 188.2
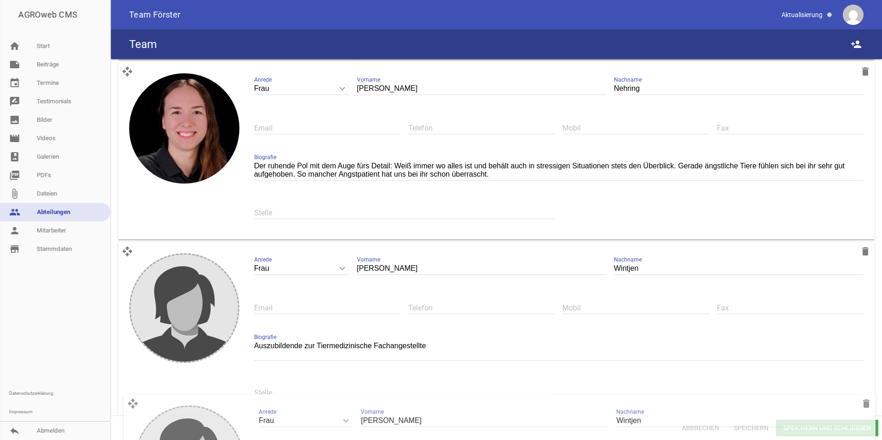
scroll to position [800, 0]
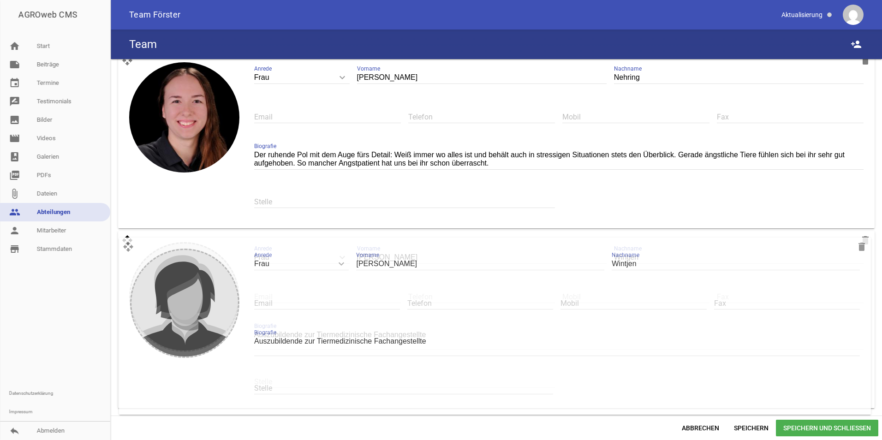
drag, startPoint x: 126, startPoint y: 130, endPoint x: 127, endPoint y: 247, distance: 116.7
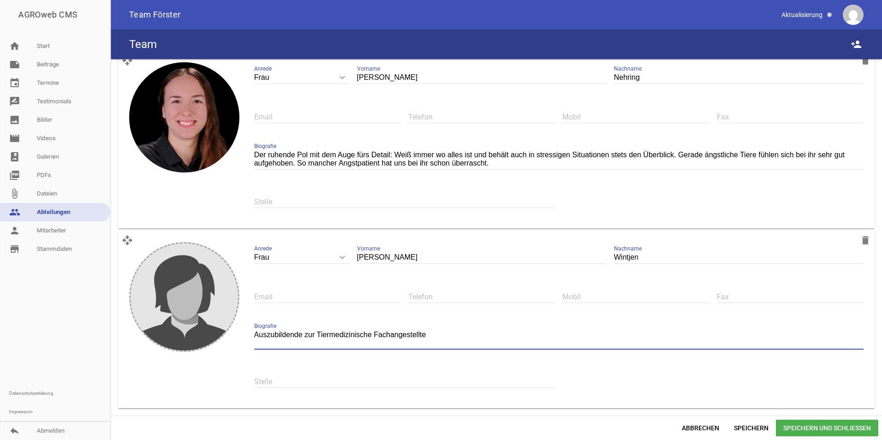
click at [428, 338] on textarea "Auszubildende zur Tiermedizinische Fachangestellte" at bounding box center [558, 339] width 609 height 21
click at [373, 334] on textarea "Auszubildende zur Tiermedizinische Fachangestellte" at bounding box center [558, 339] width 609 height 21
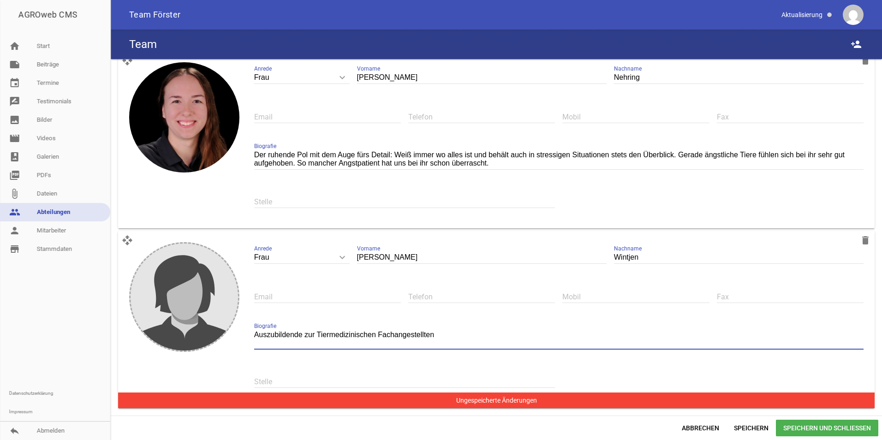
type textarea "Auszubildende zur Tiermedizinischen Fachangestellten"
click at [801, 431] on span "Speichern und Schließen" at bounding box center [827, 428] width 102 height 17
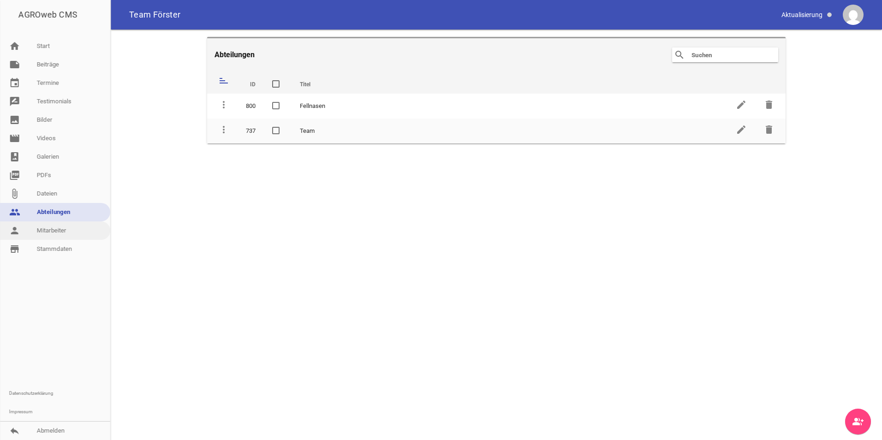
click at [68, 222] on link "person Mitarbeiter" at bounding box center [55, 230] width 110 height 18
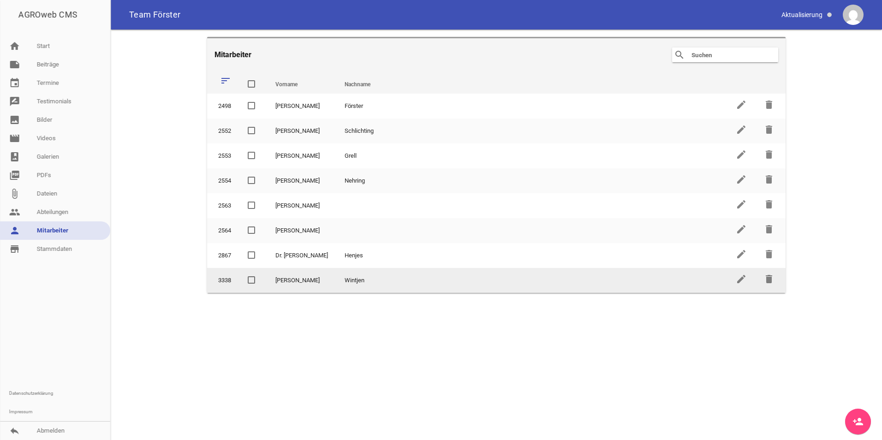
click at [397, 279] on td "Wintjen" at bounding box center [531, 280] width 391 height 25
click at [730, 284] on td "edit" at bounding box center [741, 280] width 28 height 25
click at [746, 284] on link "edit" at bounding box center [740, 282] width 11 height 7
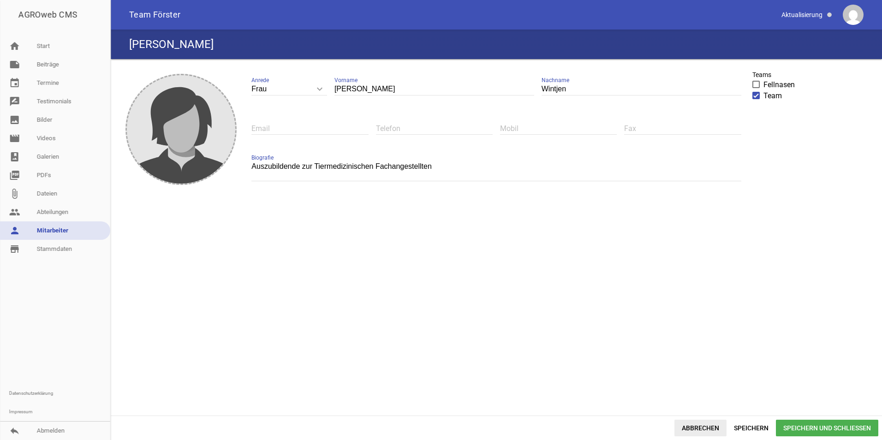
click at [706, 428] on span "Abbrechen" at bounding box center [700, 428] width 52 height 17
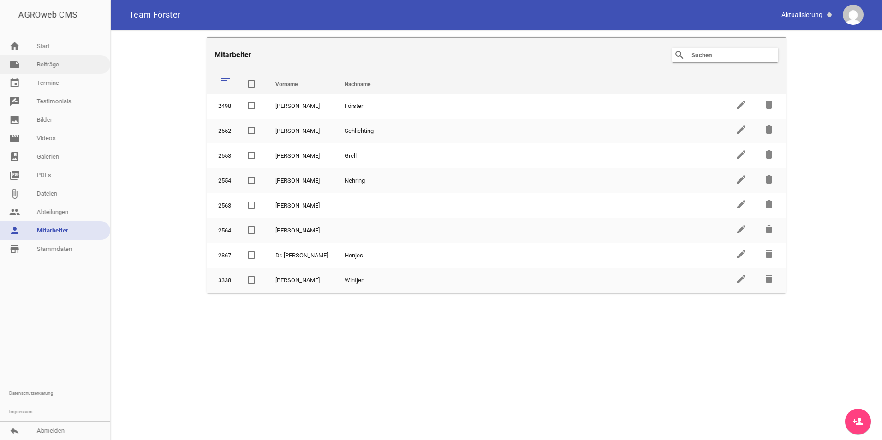
click at [46, 62] on link "note Beiträge" at bounding box center [55, 64] width 110 height 18
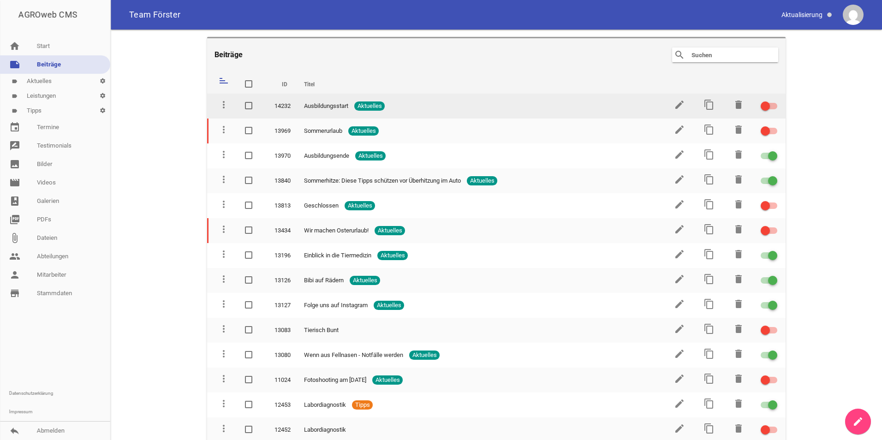
click at [337, 107] on span "Ausbildungsstart" at bounding box center [326, 105] width 44 height 9
click at [675, 107] on icon "edit" at bounding box center [679, 104] width 11 height 11
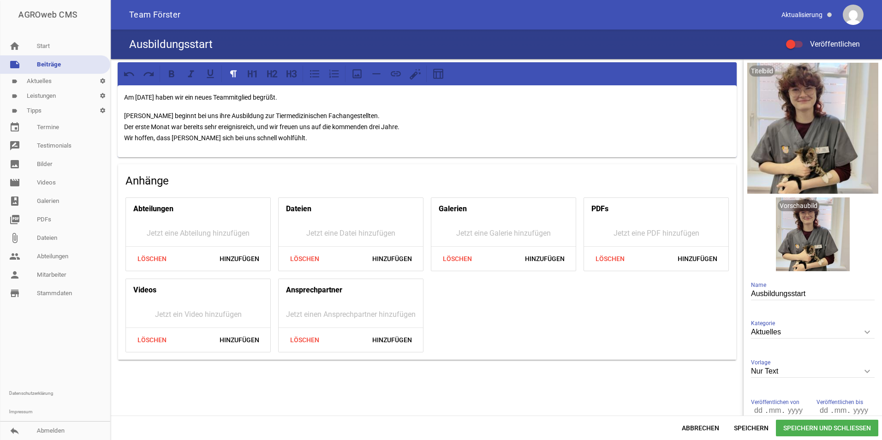
click at [864, 374] on icon "keyboard_arrow_down" at bounding box center [866, 371] width 15 height 15
click at [864, 374] on input "Nur Text" at bounding box center [813, 371] width 124 height 12
click at [782, 407] on li "1 Bild" at bounding box center [813, 414] width 124 height 22
type input "1 Bild"
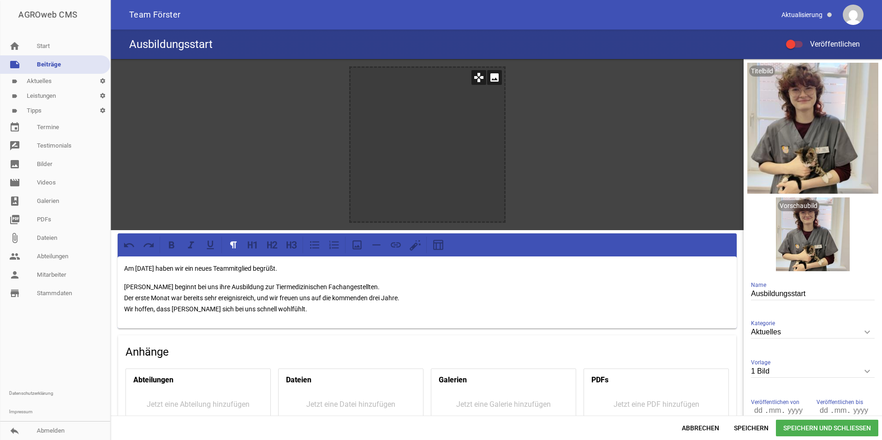
click at [491, 77] on icon "image" at bounding box center [494, 77] width 15 height 15
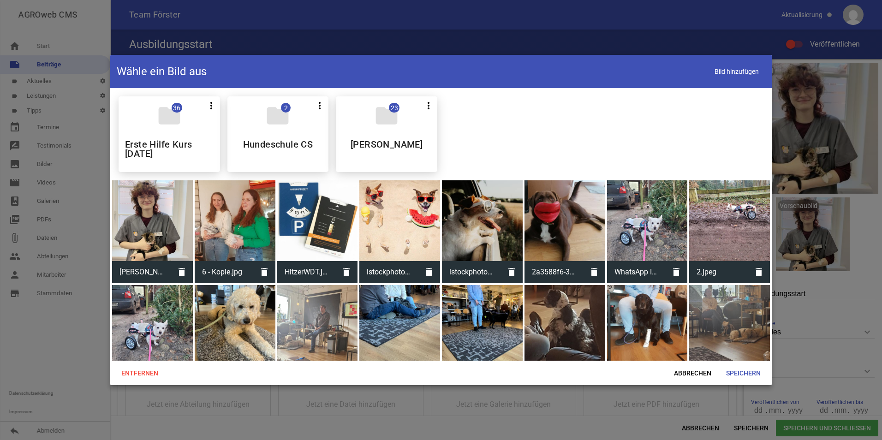
click at [156, 225] on div at bounding box center [152, 220] width 81 height 81
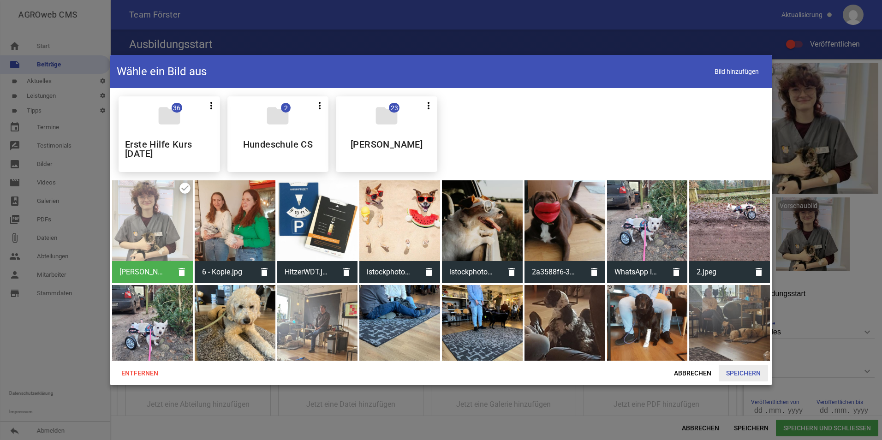
click at [732, 367] on span "Speichern" at bounding box center [742, 373] width 49 height 17
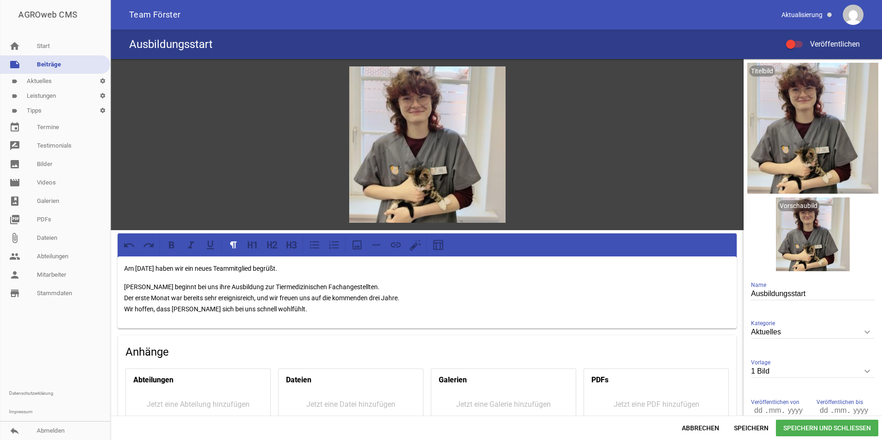
click at [134, 265] on p "Am [DATE] haben wir ein neues Teammitglied begrüßt." at bounding box center [427, 268] width 606 height 11
drag, startPoint x: 279, startPoint y: 265, endPoint x: 303, endPoint y: 269, distance: 24.8
click at [303, 269] on p "Seit dem [DATE] haben wir ein neues Teammitglied begrüßt." at bounding box center [427, 268] width 606 height 11
click at [172, 308] on p "[PERSON_NAME] beginnt bei uns ihre Ausbildung zur Tiermedizinischen Fachangeste…" at bounding box center [427, 297] width 606 height 33
click at [794, 428] on span "Speichern und Schließen" at bounding box center [827, 428] width 102 height 17
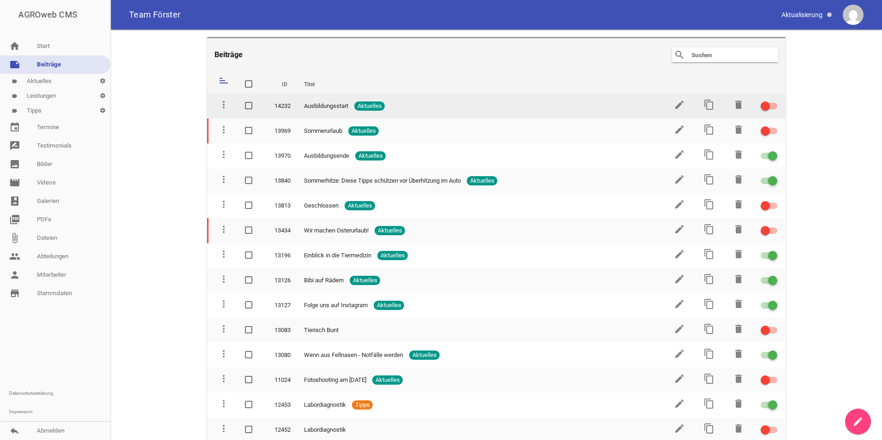
click at [763, 105] on span at bounding box center [765, 106] width 4 height 4
click at [774, 101] on input "checkbox" at bounding box center [774, 101] width 0 height 0
